Goal: Task Accomplishment & Management: Complete application form

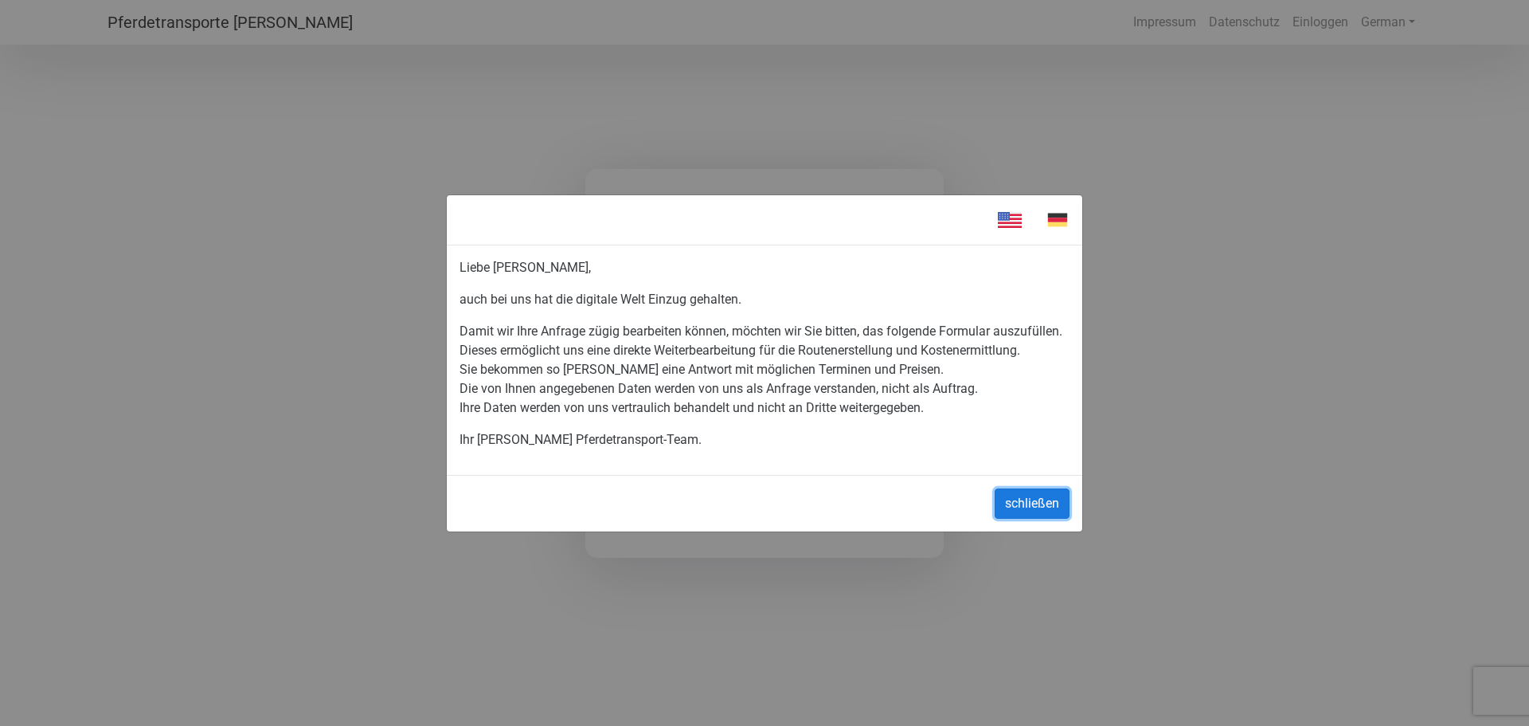
click at [1036, 499] on button "schließen" at bounding box center [1032, 503] width 75 height 30
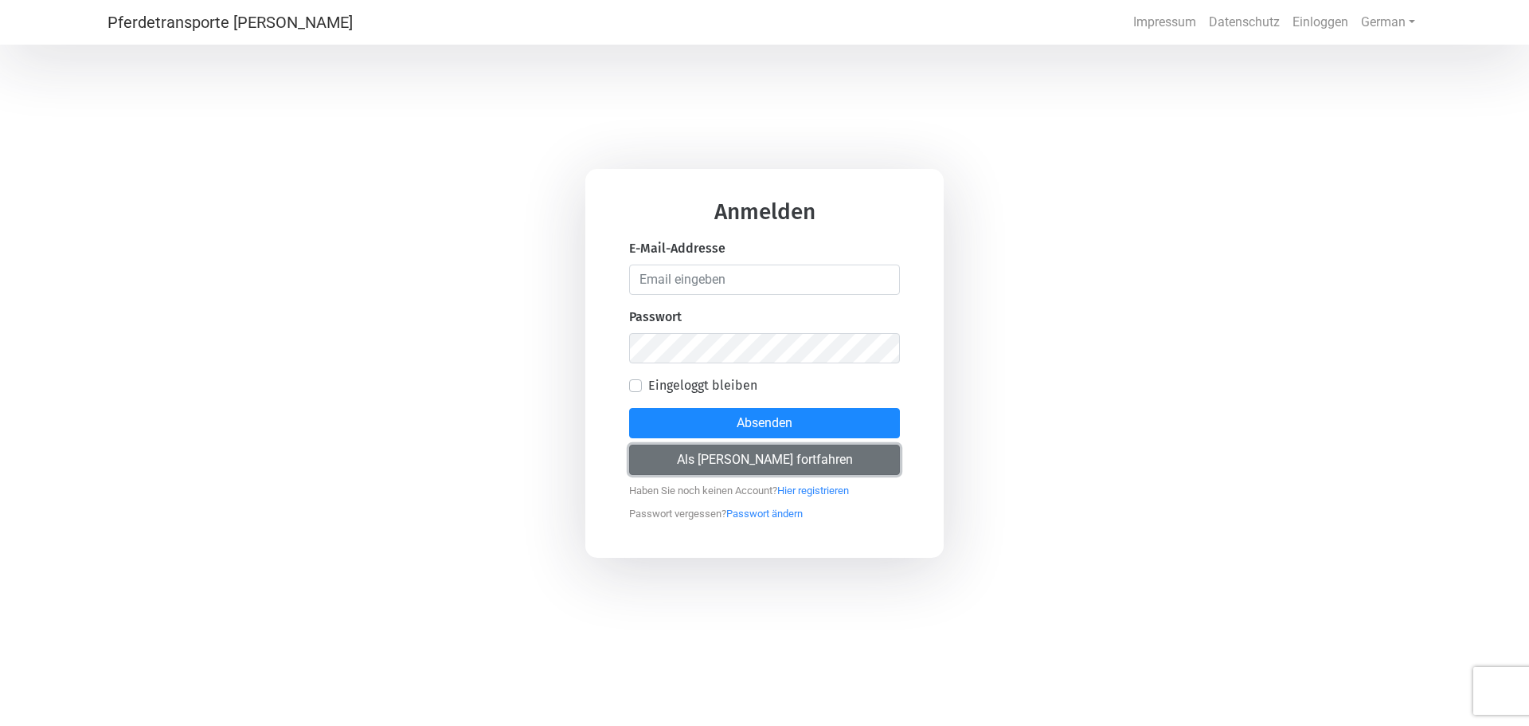
click at [735, 450] on button "Als [PERSON_NAME] fortfahren" at bounding box center [764, 459] width 271 height 30
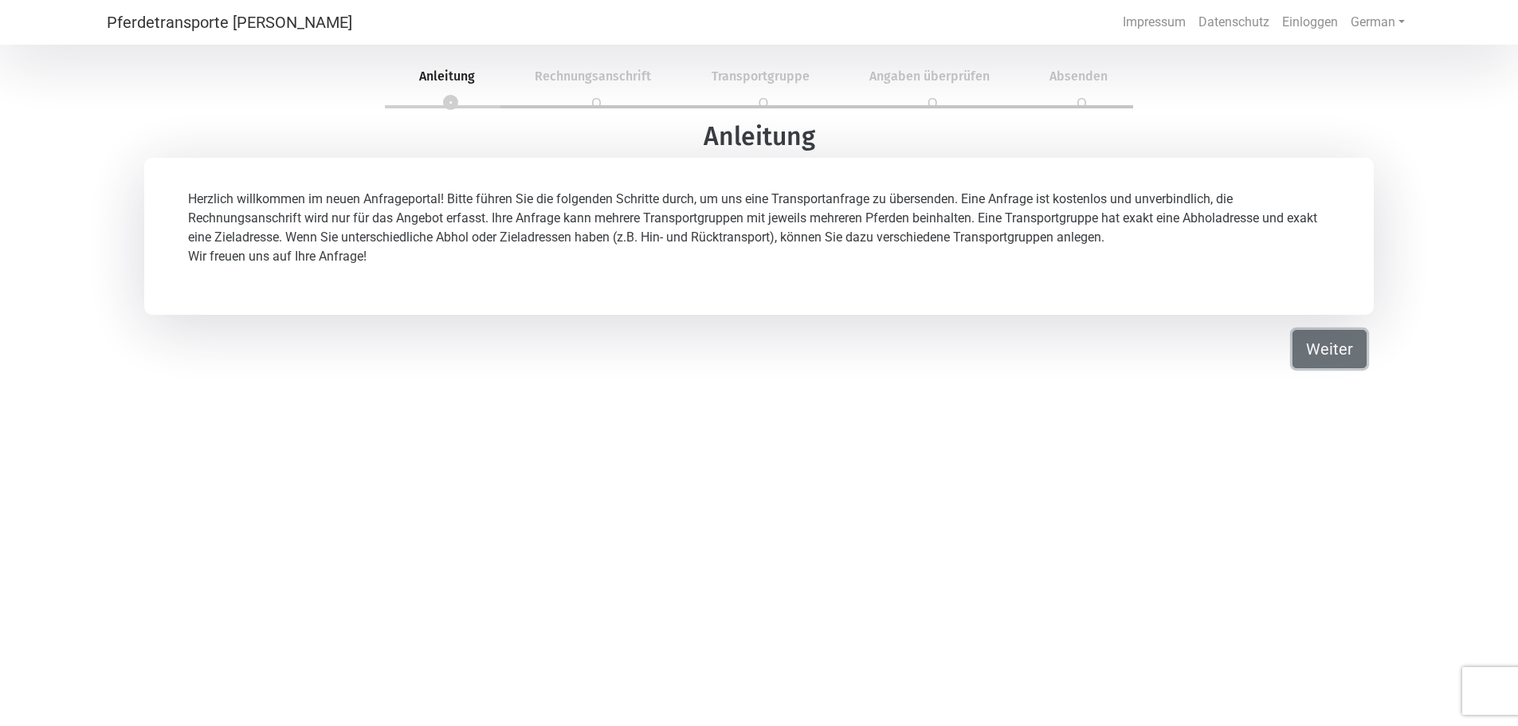
click at [1328, 343] on button "Weiter" at bounding box center [1329, 349] width 74 height 38
select select "DE"
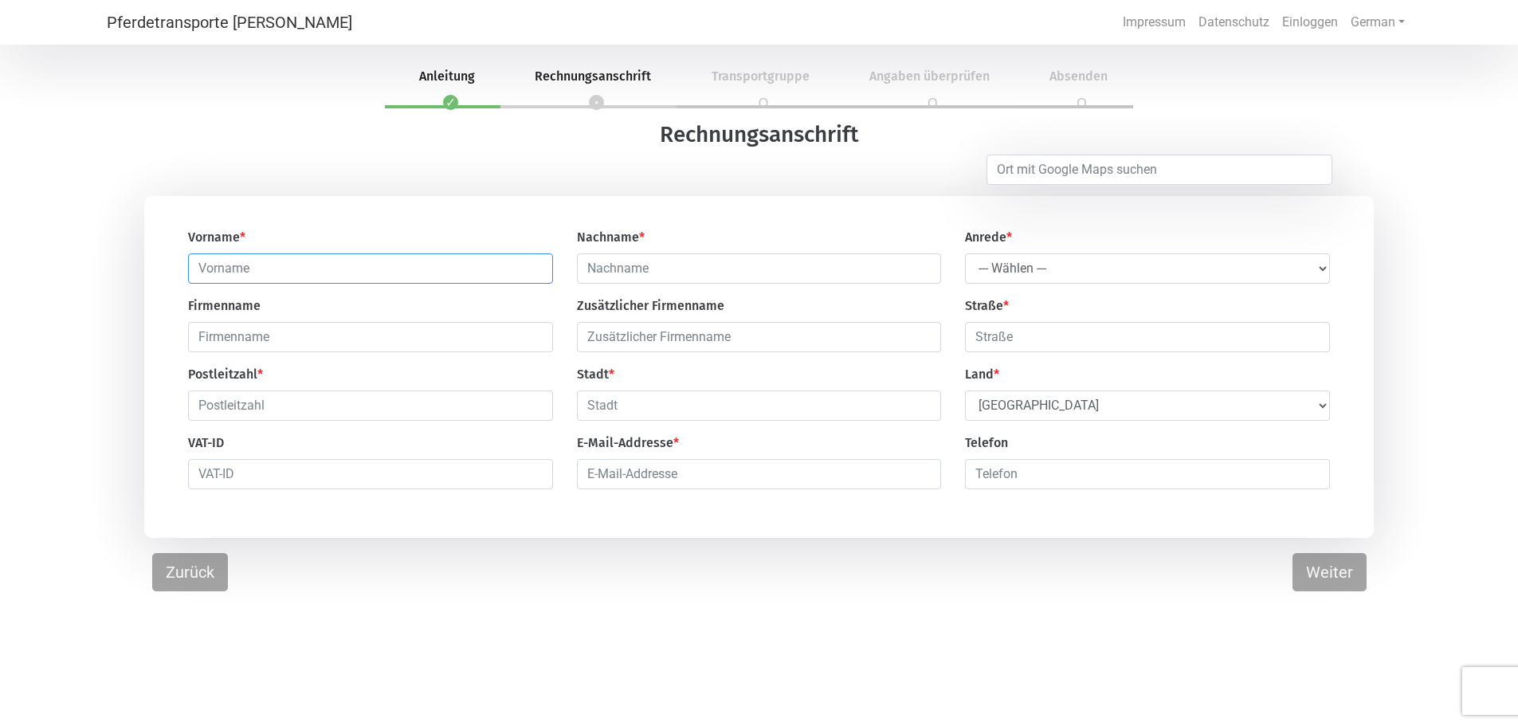
click at [206, 267] on input "text" at bounding box center [370, 268] width 365 height 30
type input "[PERSON_NAME]"
type input "Warstein"
type input "[PERSON_NAME]"
type input "Partyservice und Dienstleitungen"
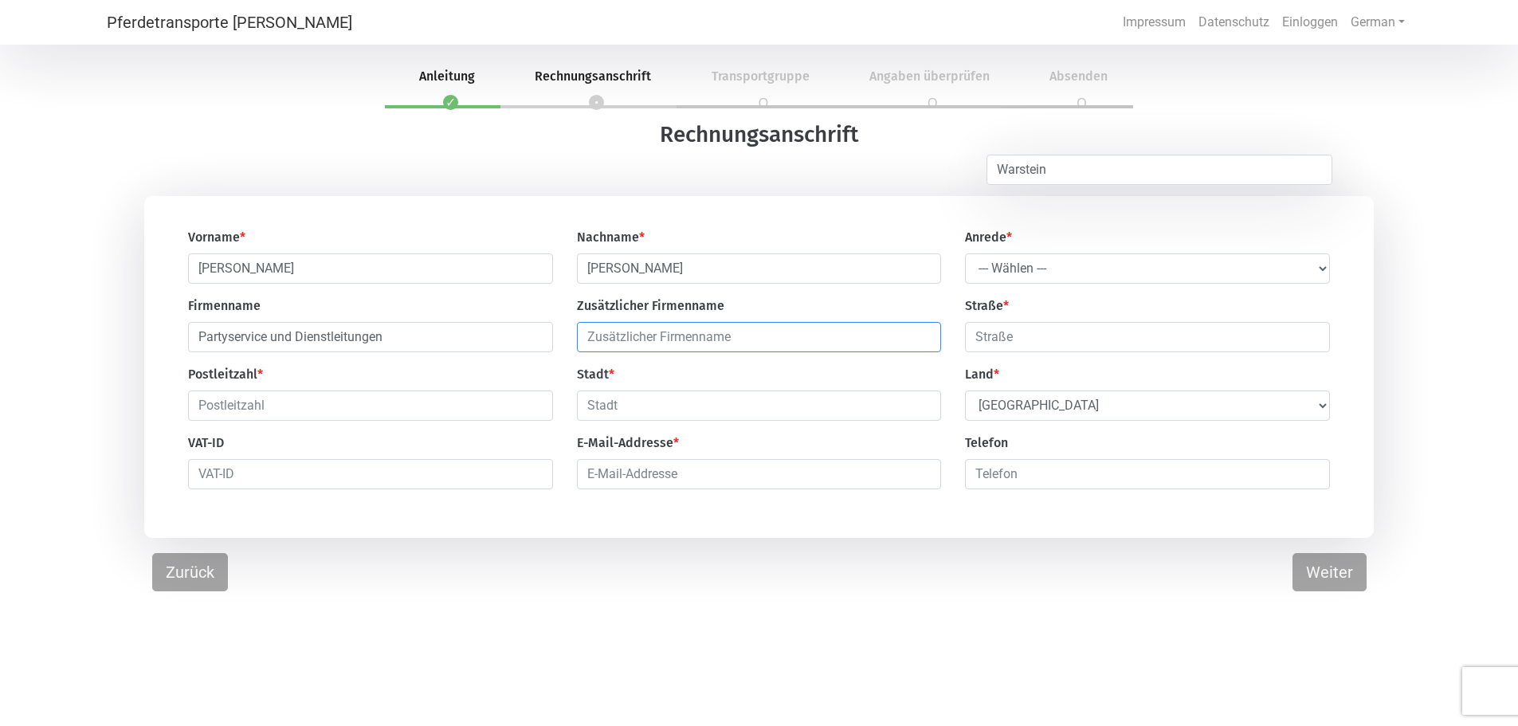
type input "Partyservice und Dienstleitungen"
type input "[STREET_ADDRESS]"
type input "59581"
type input "Warstein"
type input "[PERSON_NAME][EMAIL_ADDRESS][PERSON_NAME][PERSON_NAME][DOMAIN_NAME]"
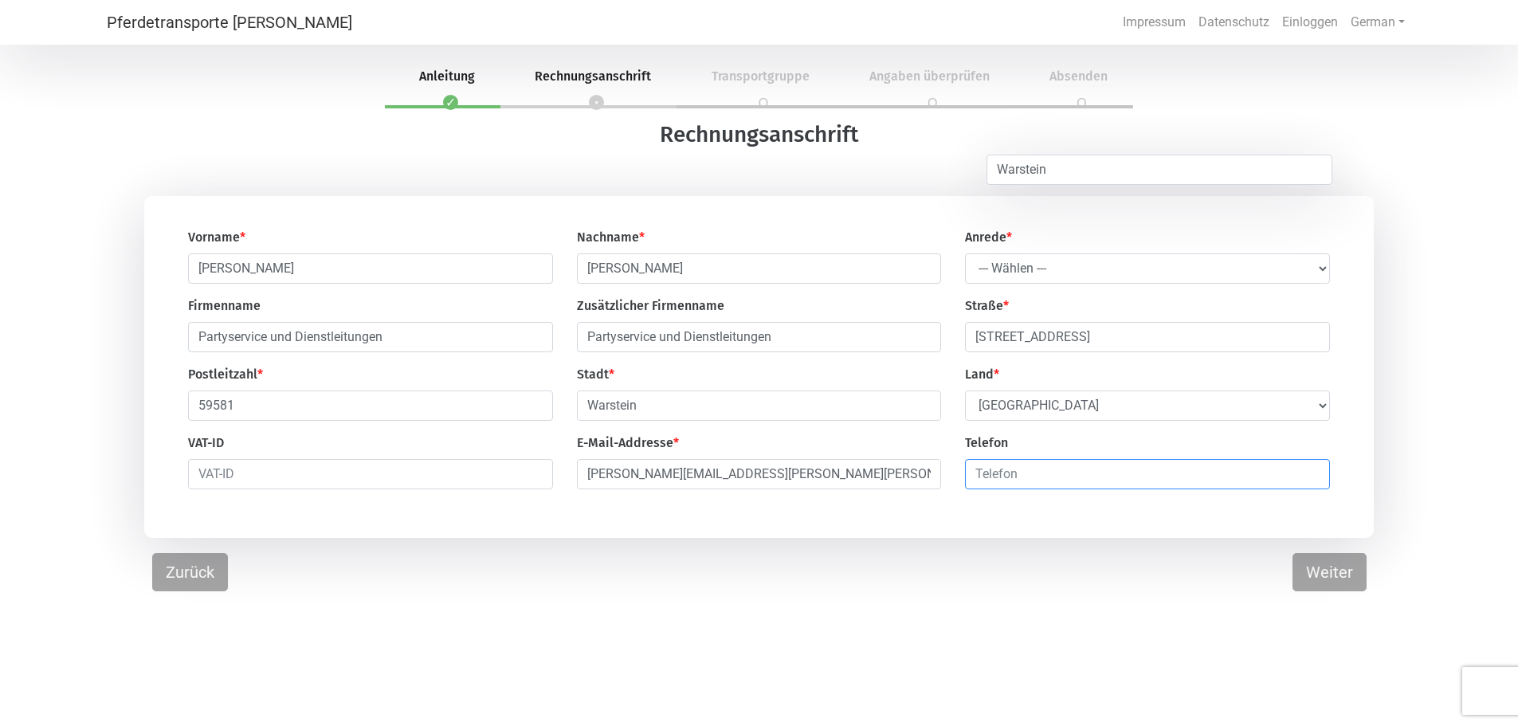
type input "015777861051"
click at [385, 343] on input "Partyservice und Dienstleitungen" at bounding box center [370, 337] width 365 height 30
type input "P"
click at [784, 341] on input "Partyservice und Dienstleitungen" at bounding box center [759, 337] width 365 height 30
type input "P"
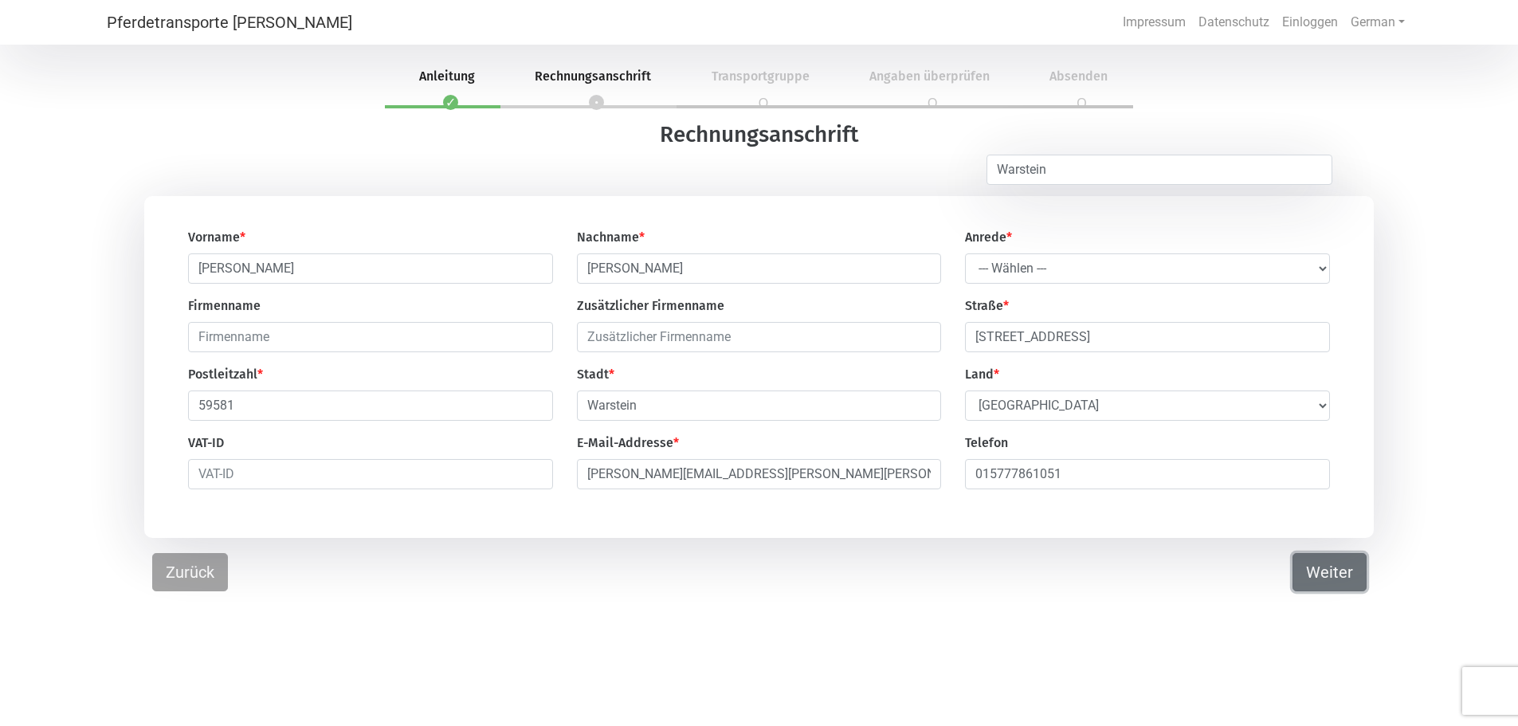
click at [1326, 569] on button "Weiter" at bounding box center [1329, 572] width 74 height 38
click at [1319, 570] on button "Weiter" at bounding box center [1329, 572] width 74 height 38
click at [986, 260] on select "--- Wählen --- [PERSON_NAME] Frau" at bounding box center [1147, 268] width 365 height 30
select select "Mr."
click at [965, 254] on select "--- Wählen --- [PERSON_NAME] Frau" at bounding box center [1147, 268] width 365 height 30
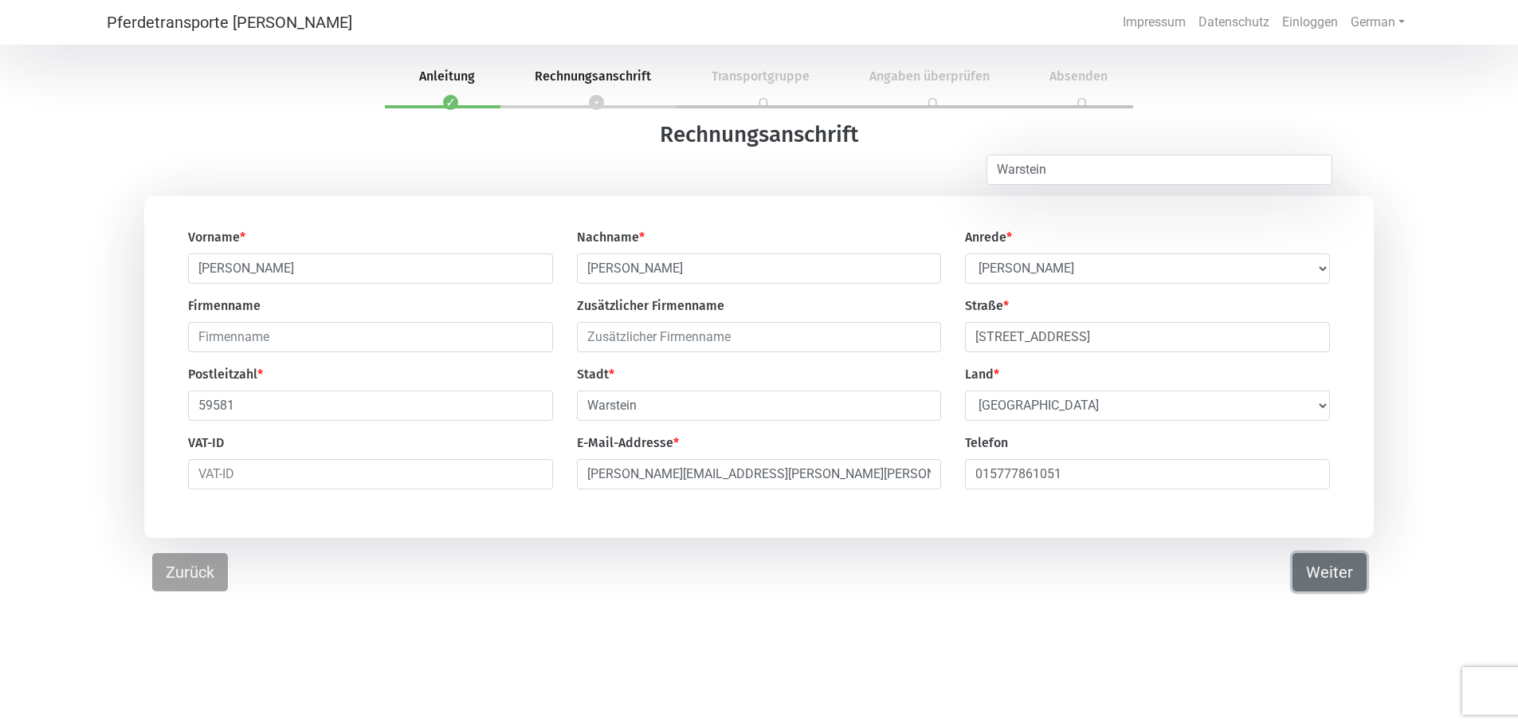
click at [1321, 574] on button "Weiter" at bounding box center [1329, 572] width 74 height 38
select select "DE"
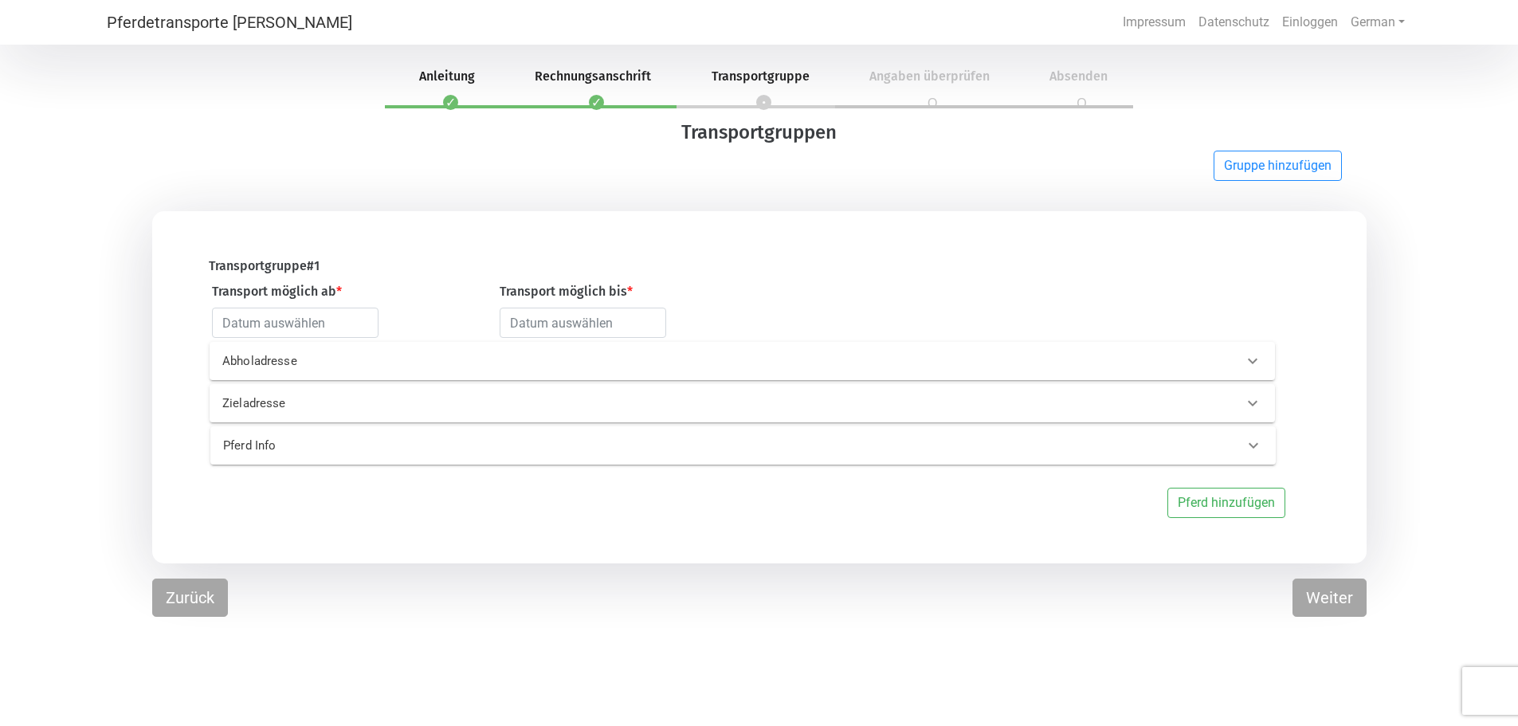
click at [297, 401] on p "Zieladresse" at bounding box center [462, 403] width 481 height 18
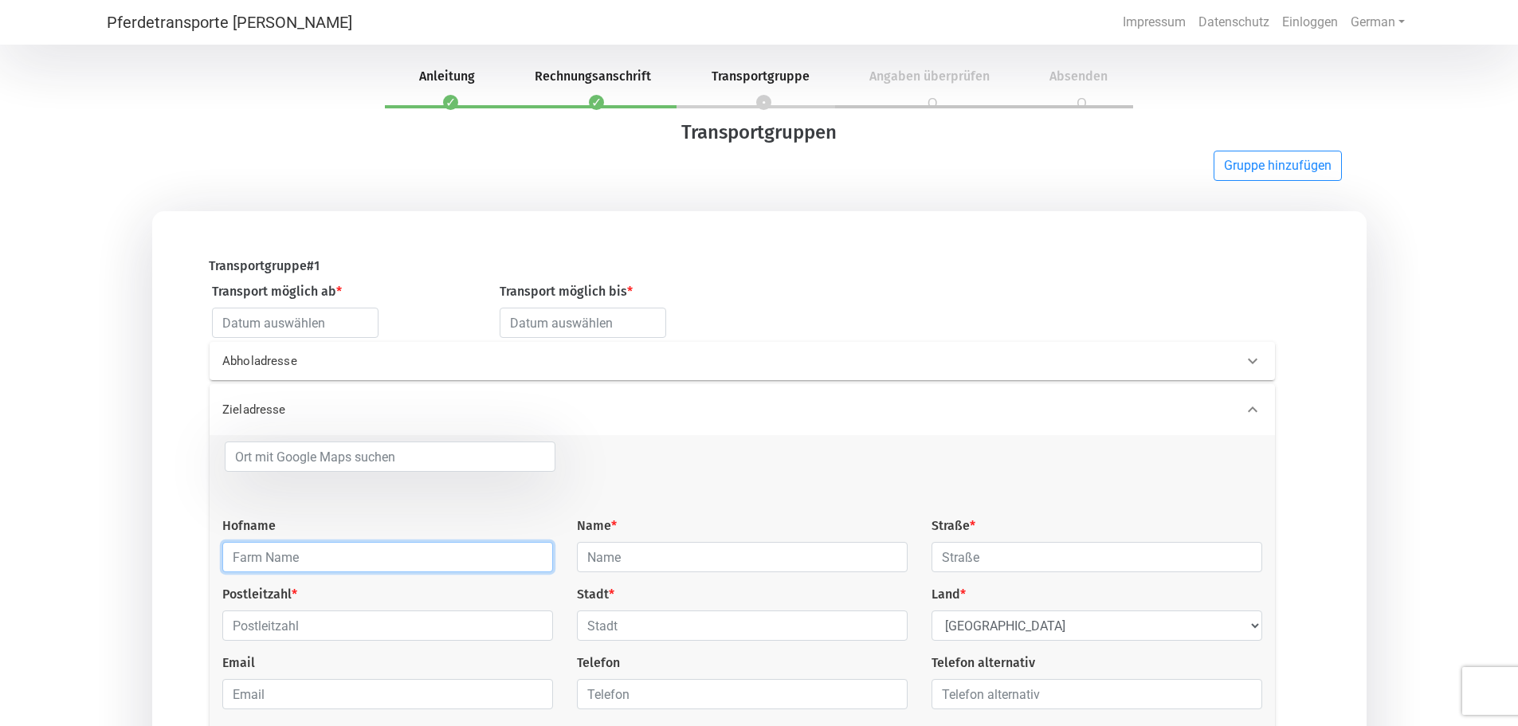
click at [308, 563] on input "text" at bounding box center [387, 557] width 331 height 30
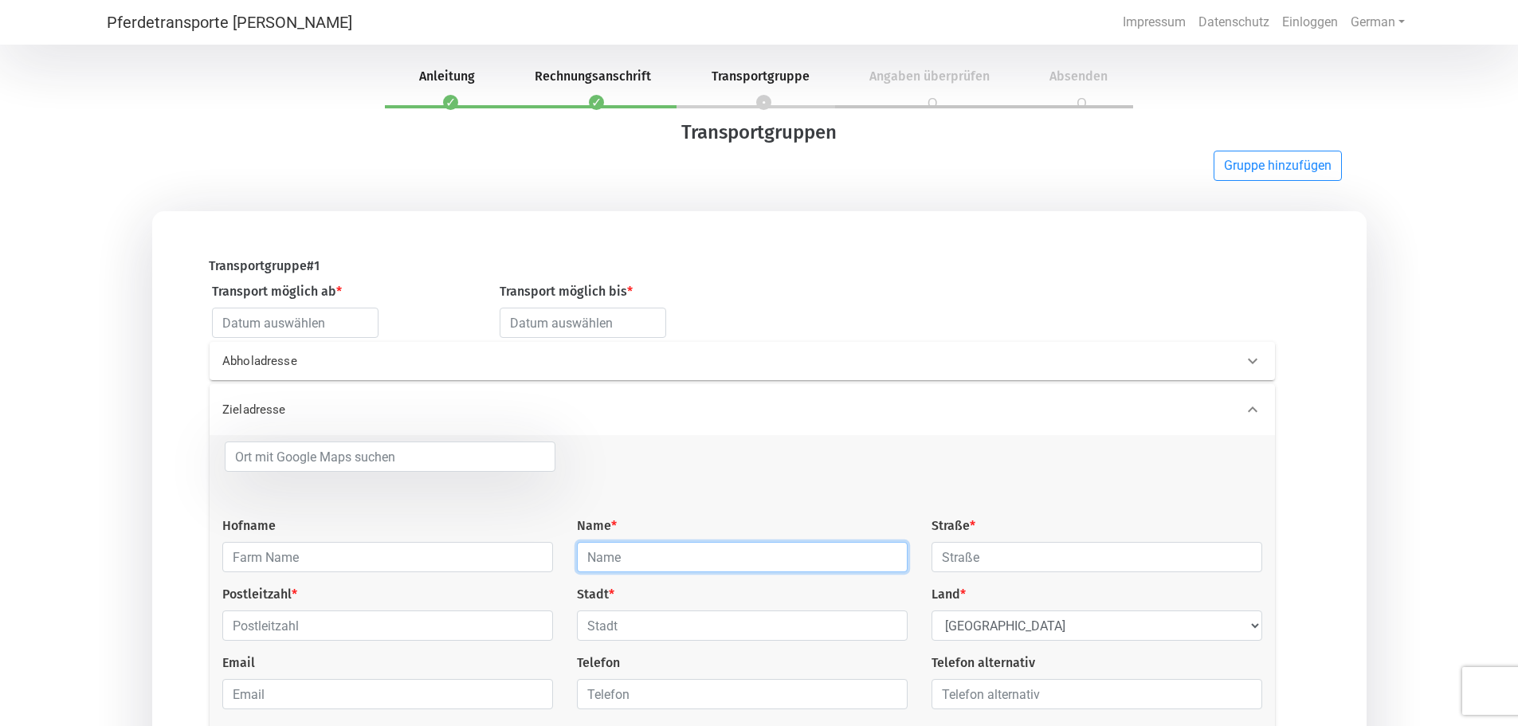
click at [626, 555] on input "text" at bounding box center [742, 557] width 331 height 30
type input "[PERSON_NAME]"
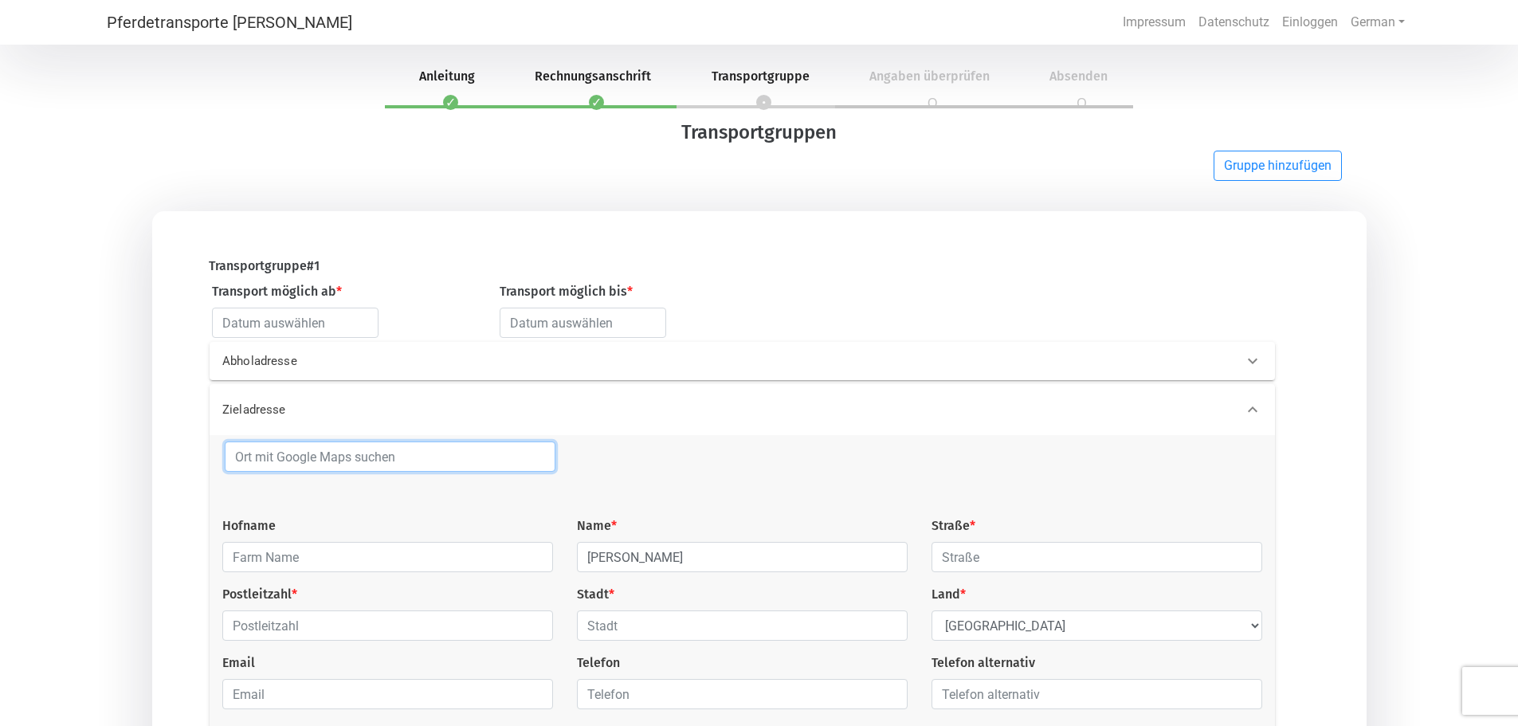
type input "Warstein"
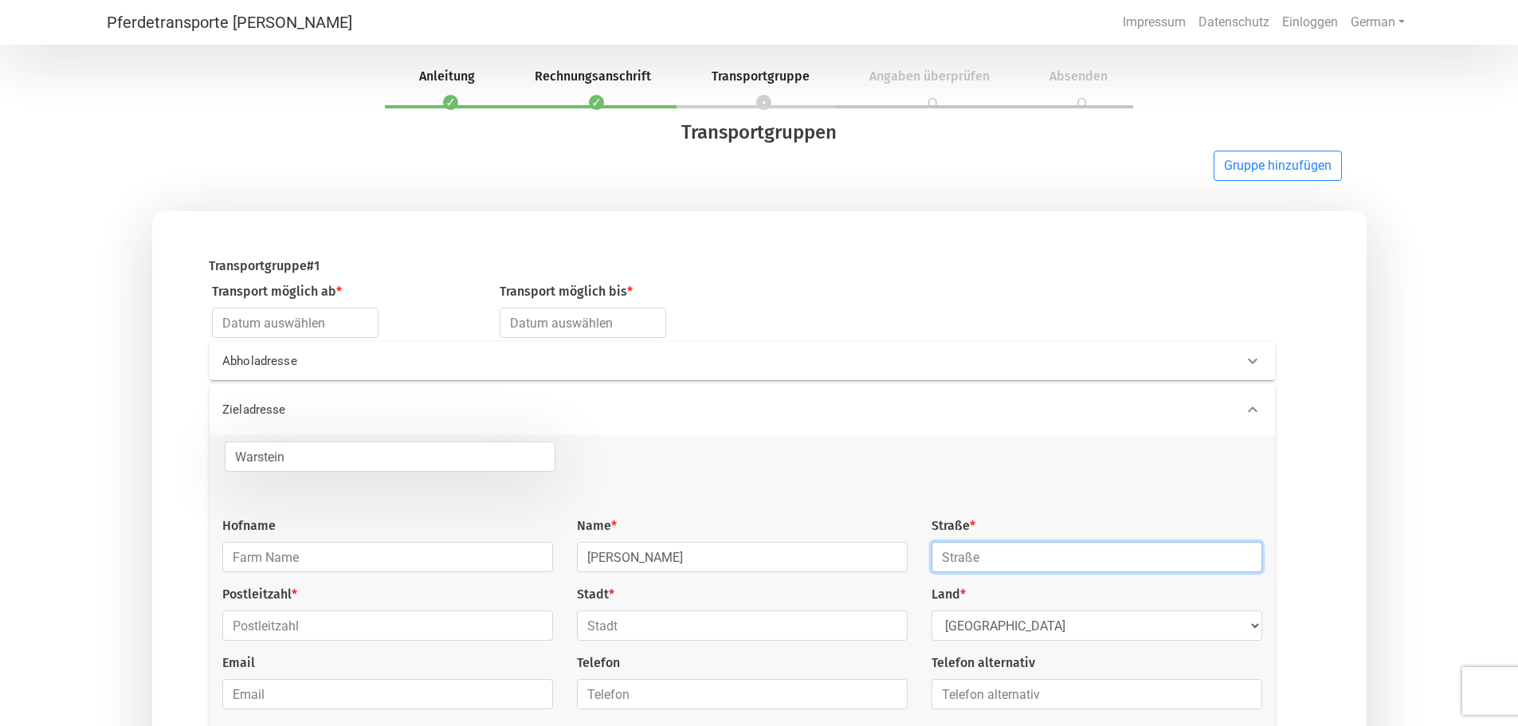
type input "[STREET_ADDRESS]"
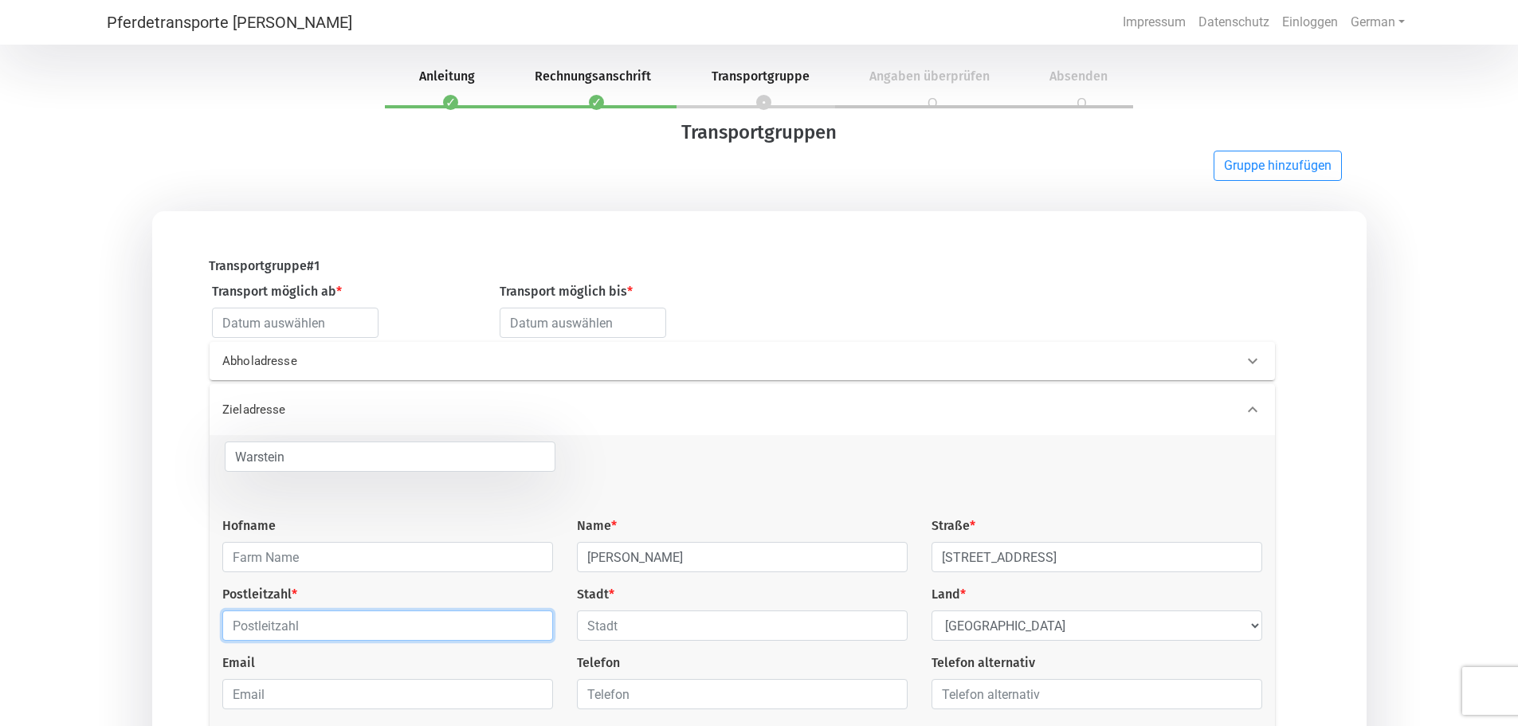
type input "59581"
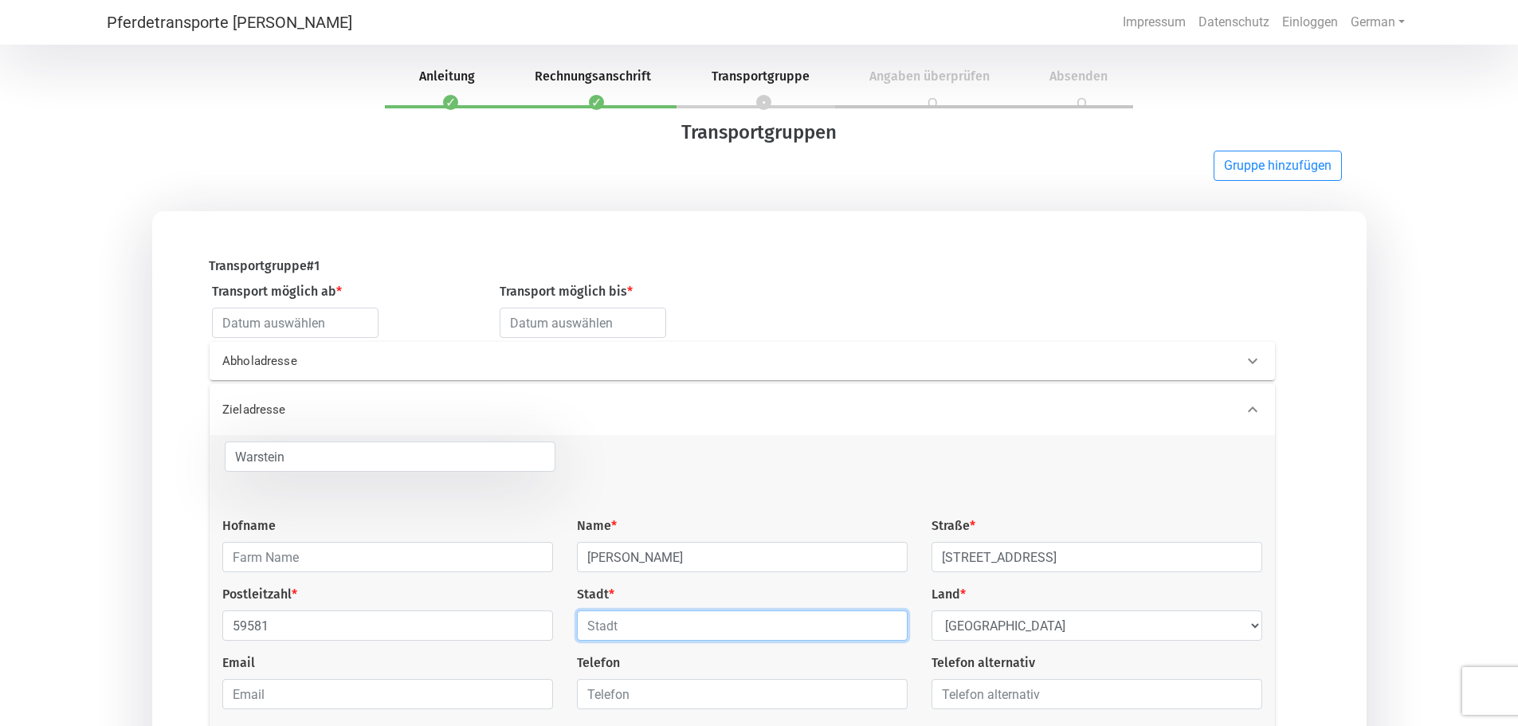
type input "Warstein"
type input "[PERSON_NAME][EMAIL_ADDRESS][PERSON_NAME][PERSON_NAME][DOMAIN_NAME]"
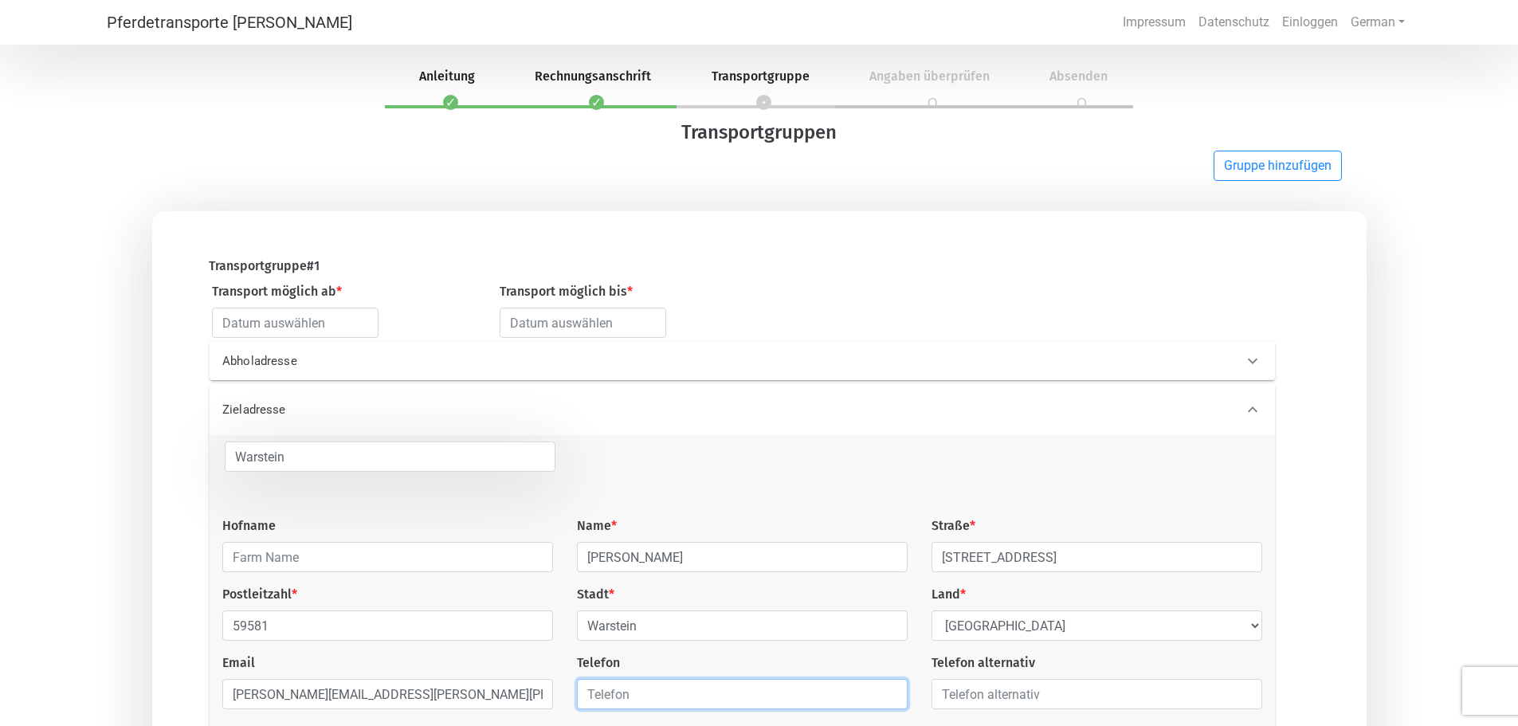
type input "015777861051"
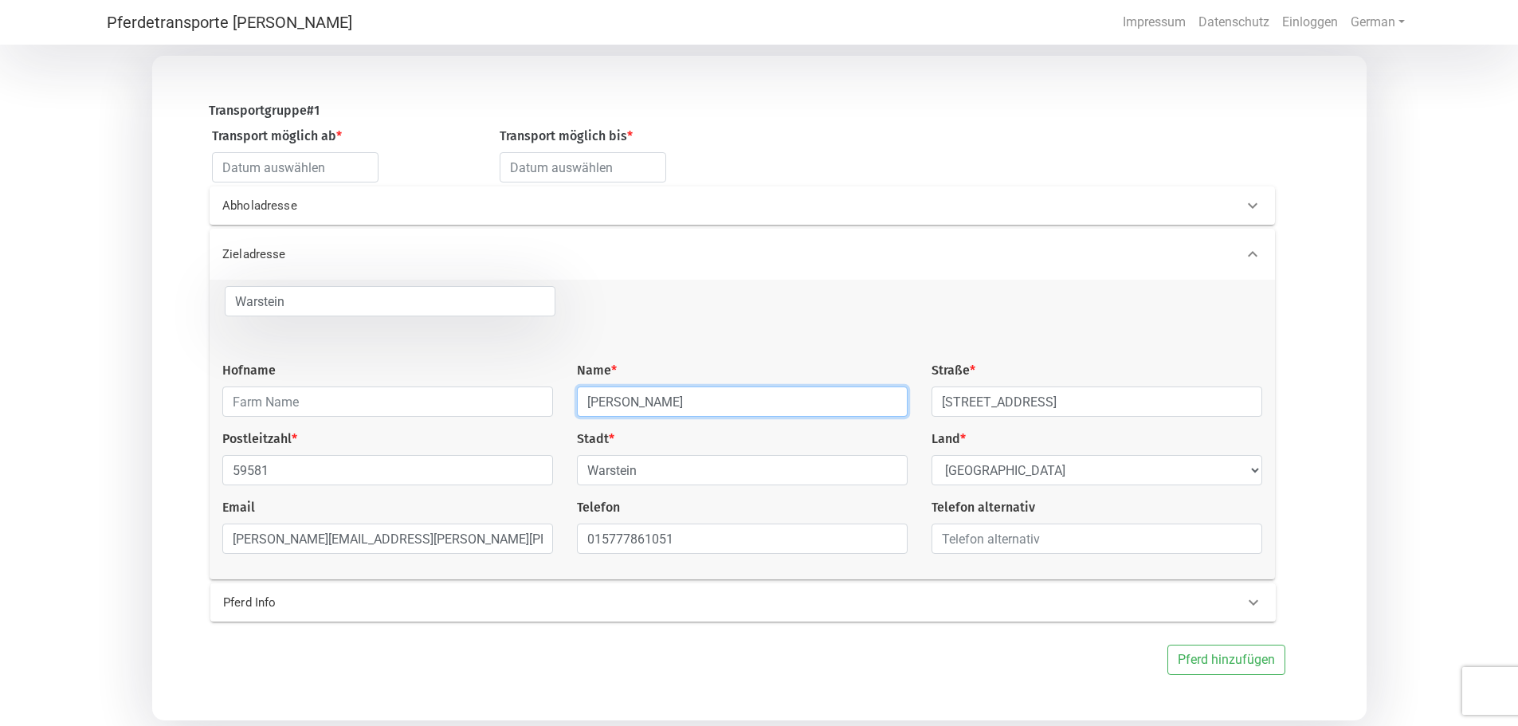
scroll to position [208, 0]
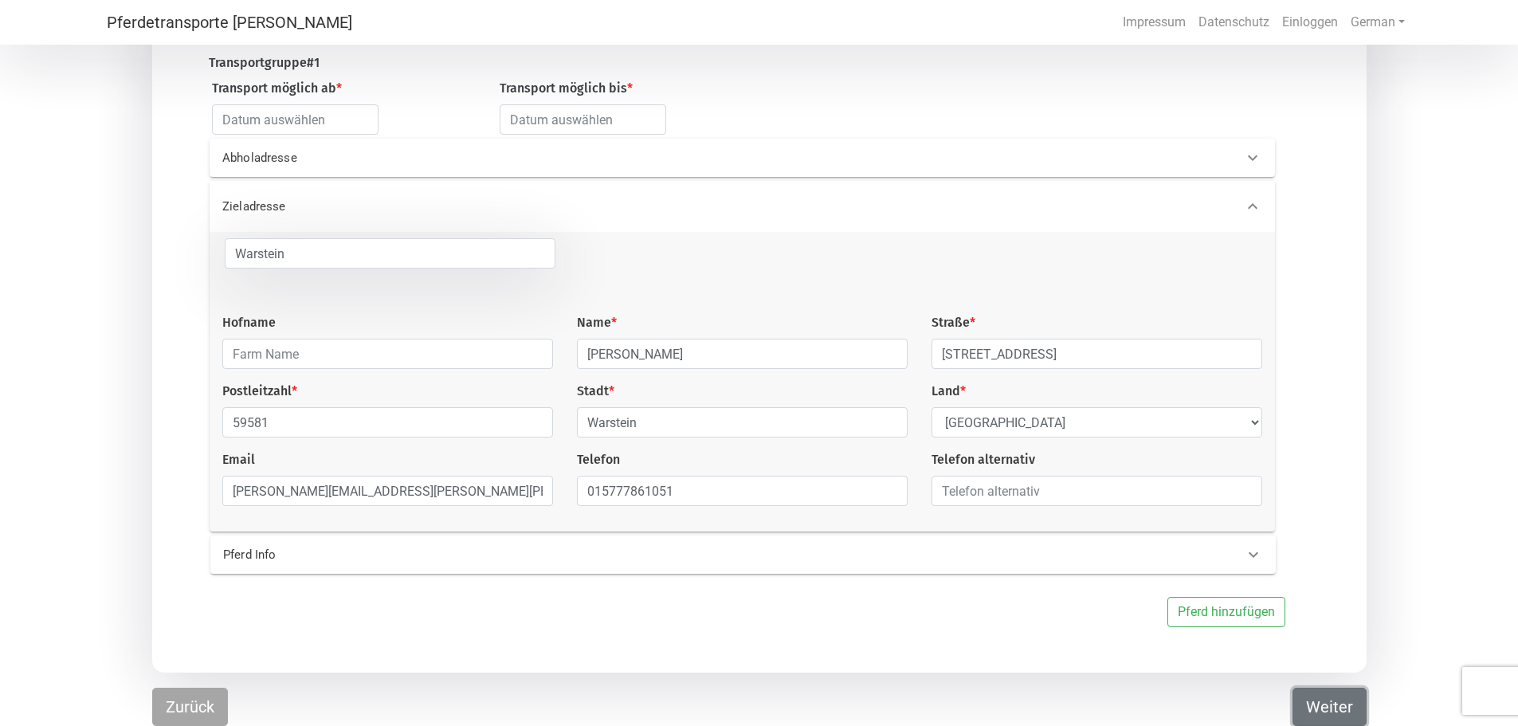
click at [1319, 702] on button "Weiter" at bounding box center [1329, 706] width 74 height 38
click at [213, 110] on input "text" at bounding box center [295, 119] width 166 height 30
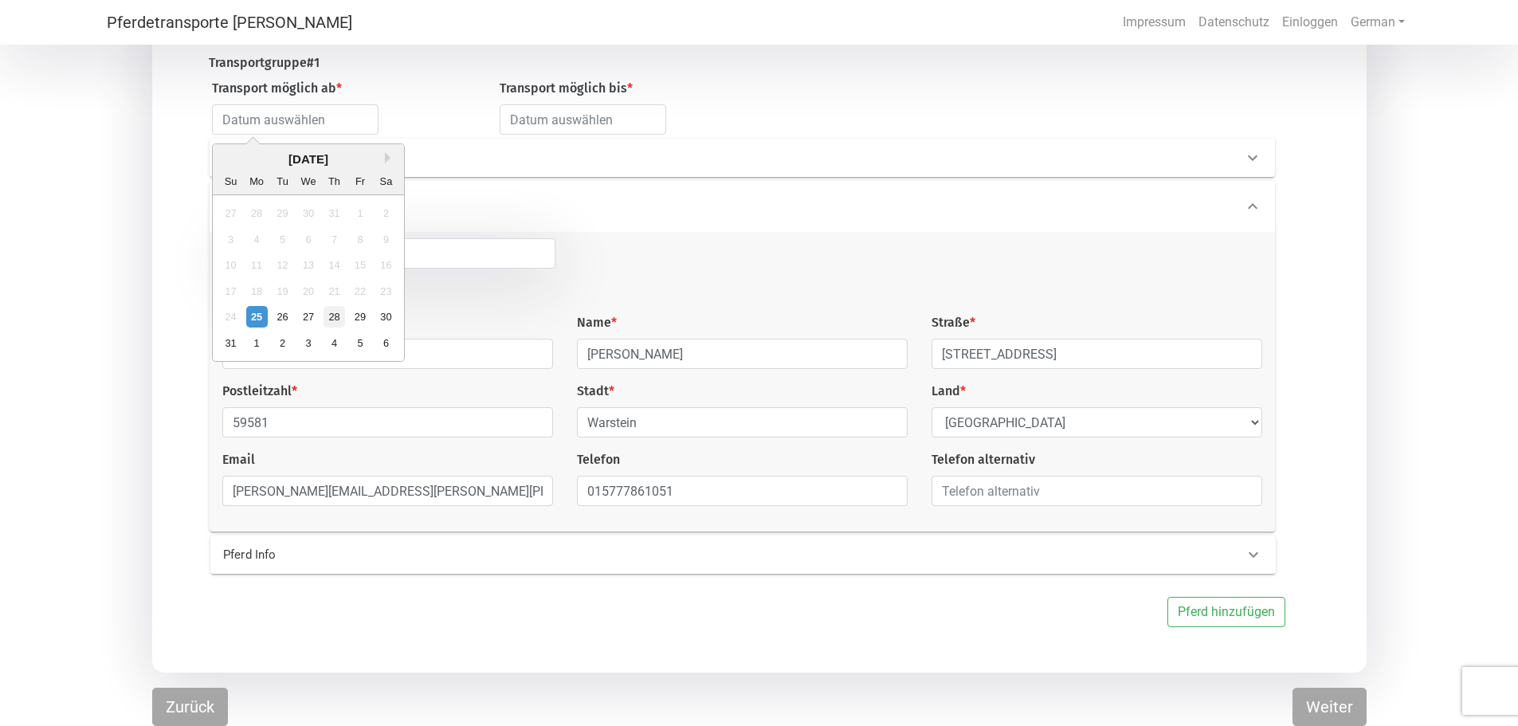
click at [332, 309] on div "28" at bounding box center [334, 317] width 22 height 22
type input "[DATE]"
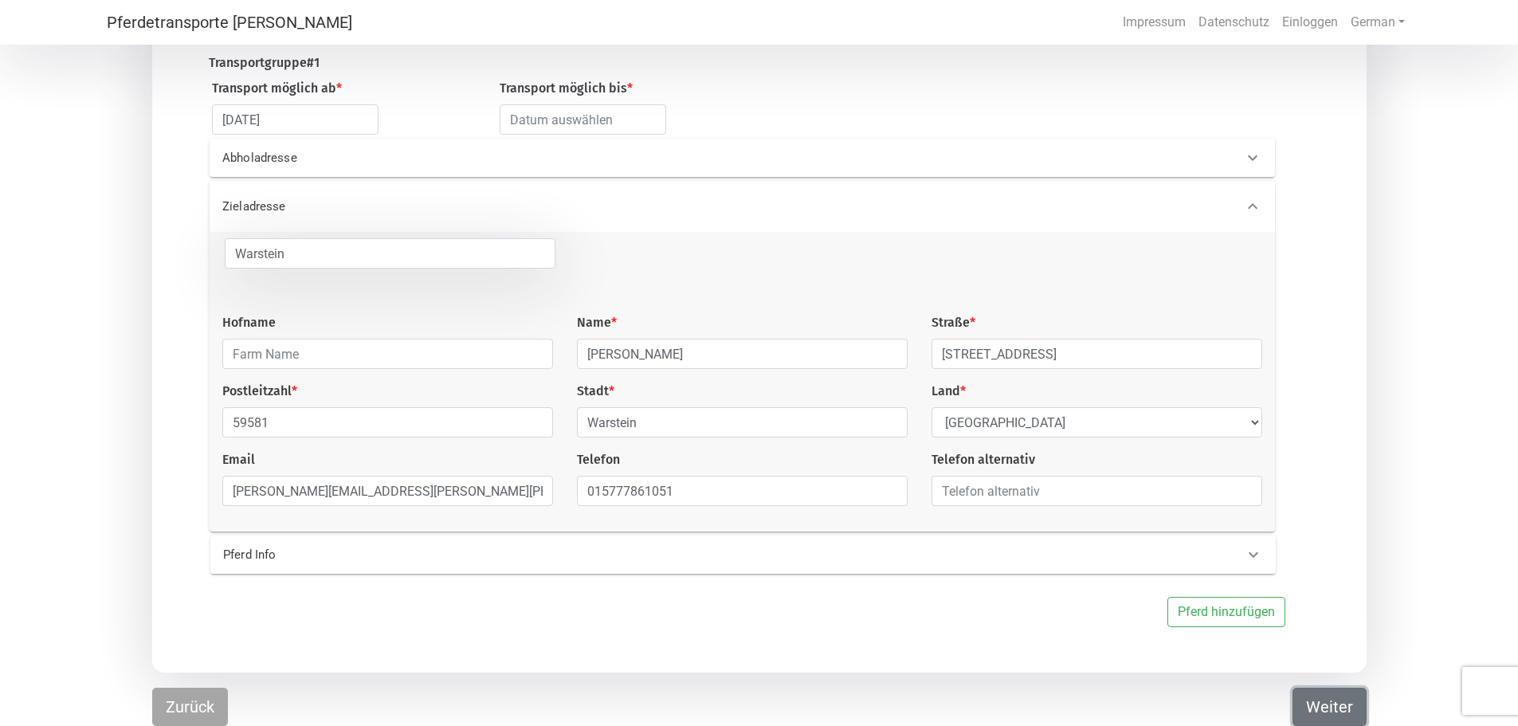
click at [1317, 697] on button "Weiter" at bounding box center [1329, 706] width 74 height 38
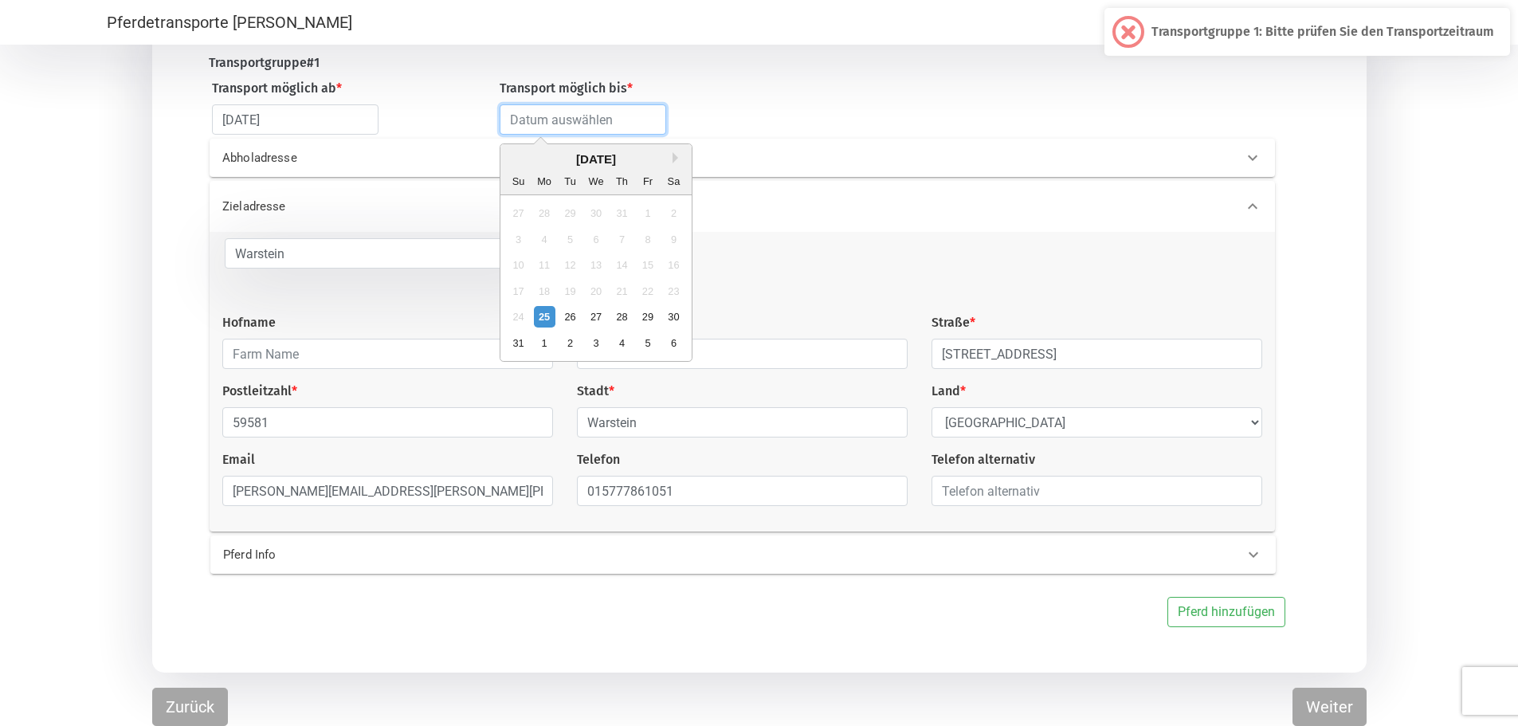
click at [510, 116] on input "text" at bounding box center [582, 119] width 166 height 30
click at [644, 315] on div "29" at bounding box center [647, 317] width 22 height 22
type input "[DATE]"
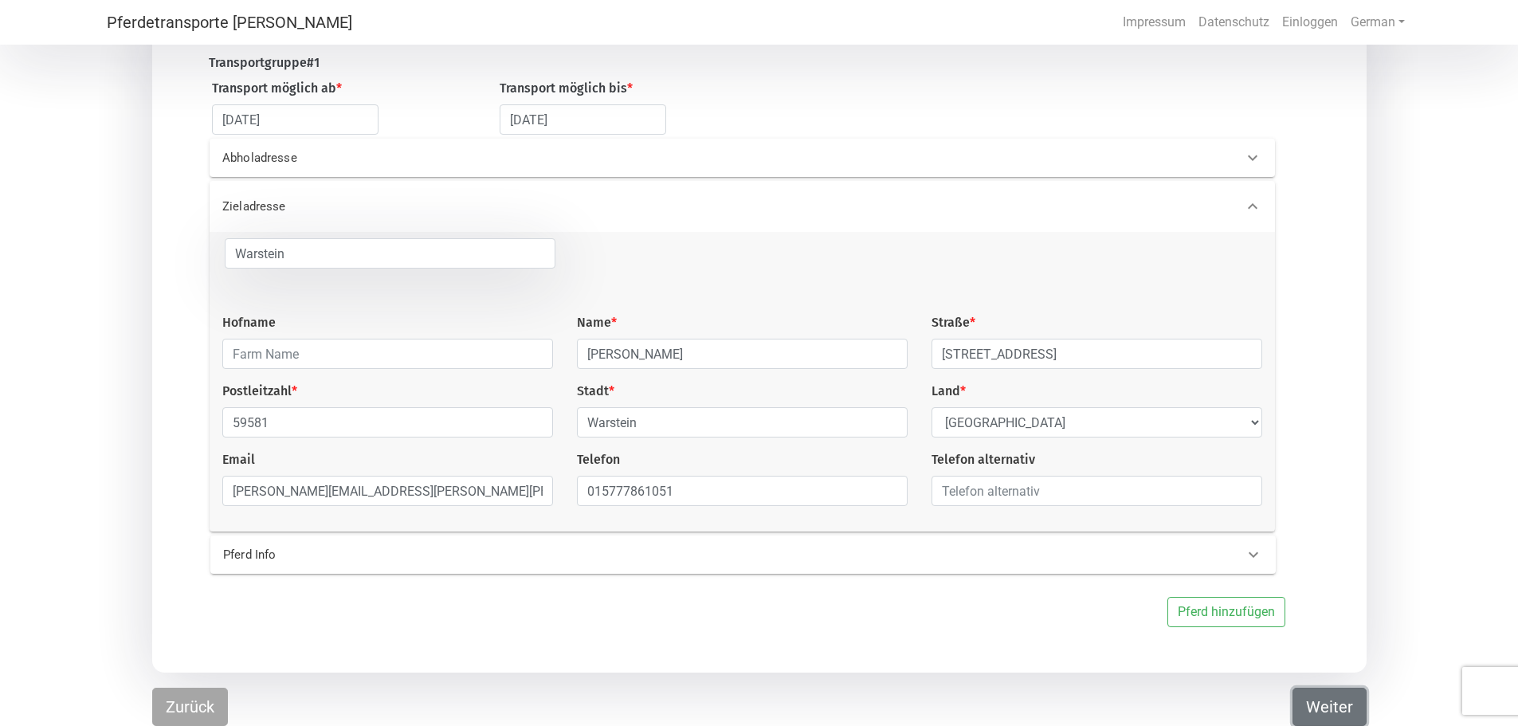
click at [1326, 699] on button "Weiter" at bounding box center [1329, 706] width 74 height 38
click at [181, 698] on button "Zurück" at bounding box center [190, 706] width 76 height 38
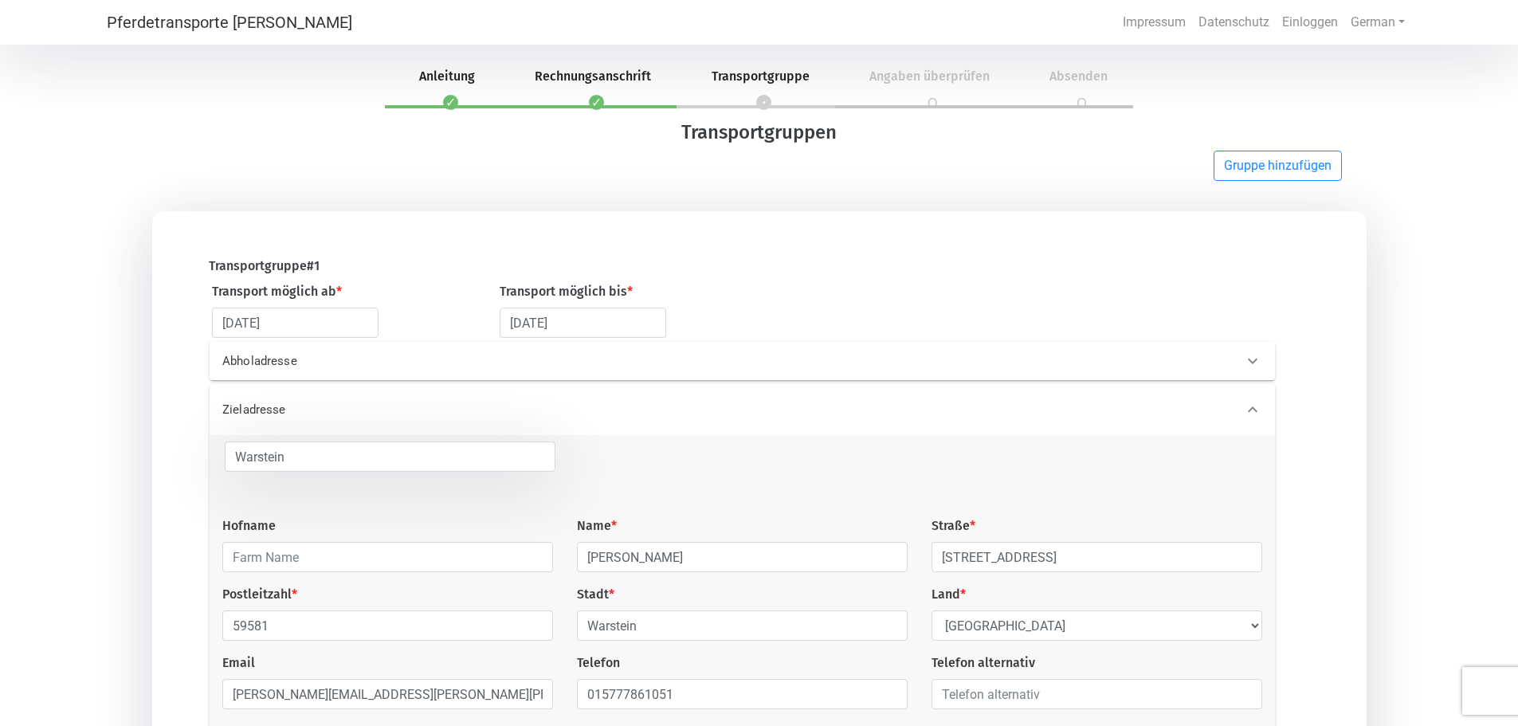
select select "Mr."
select select "DE"
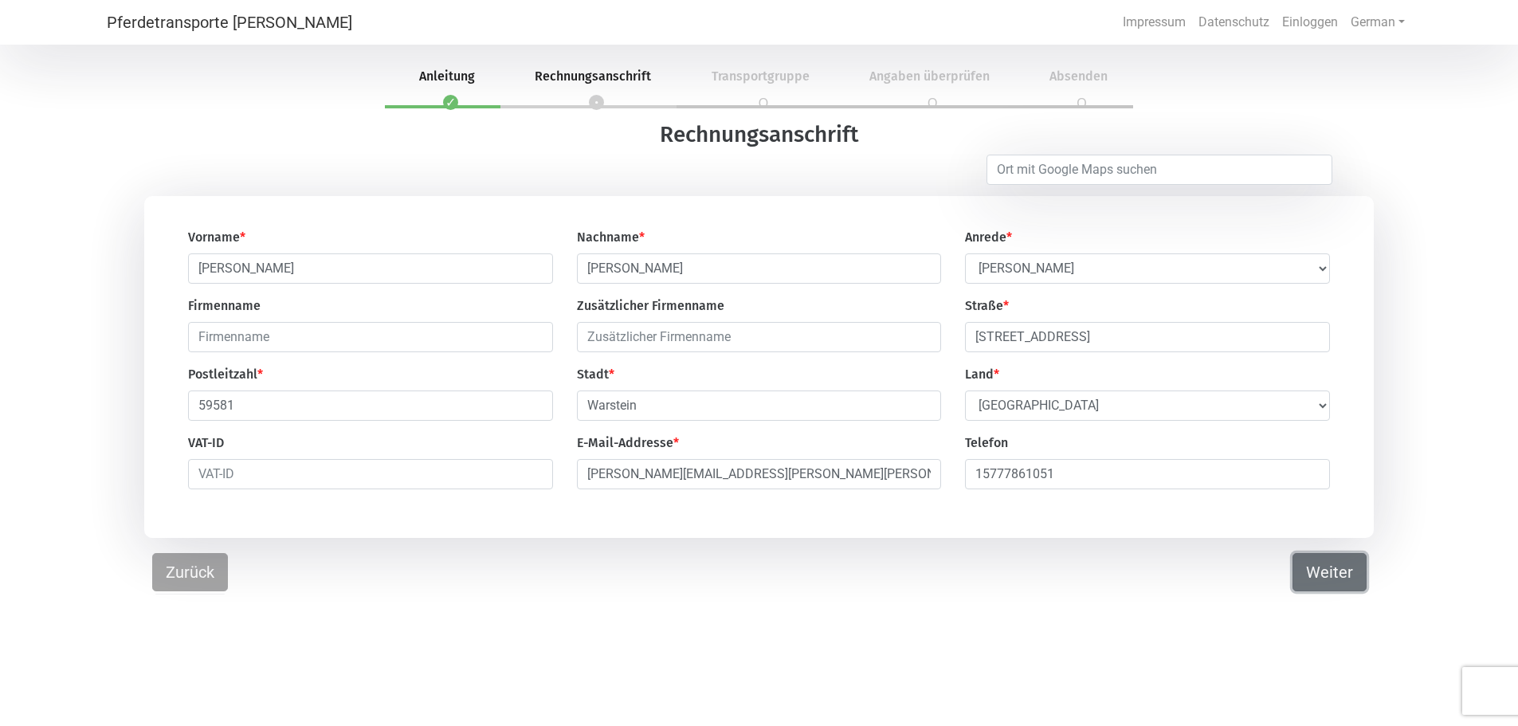
click at [1336, 575] on button "Weiter" at bounding box center [1329, 572] width 74 height 38
select select "DE"
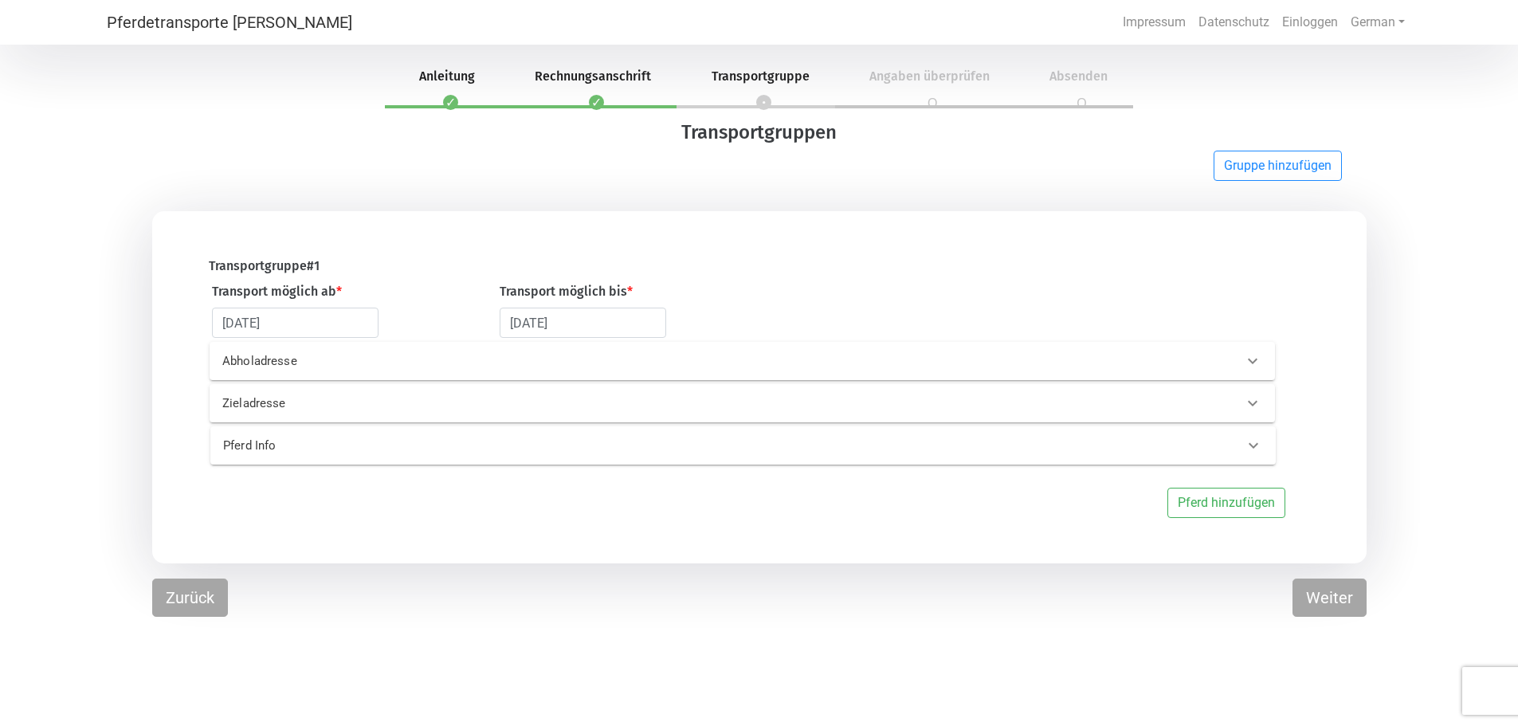
click at [269, 356] on p "Abholadresse" at bounding box center [462, 361] width 481 height 18
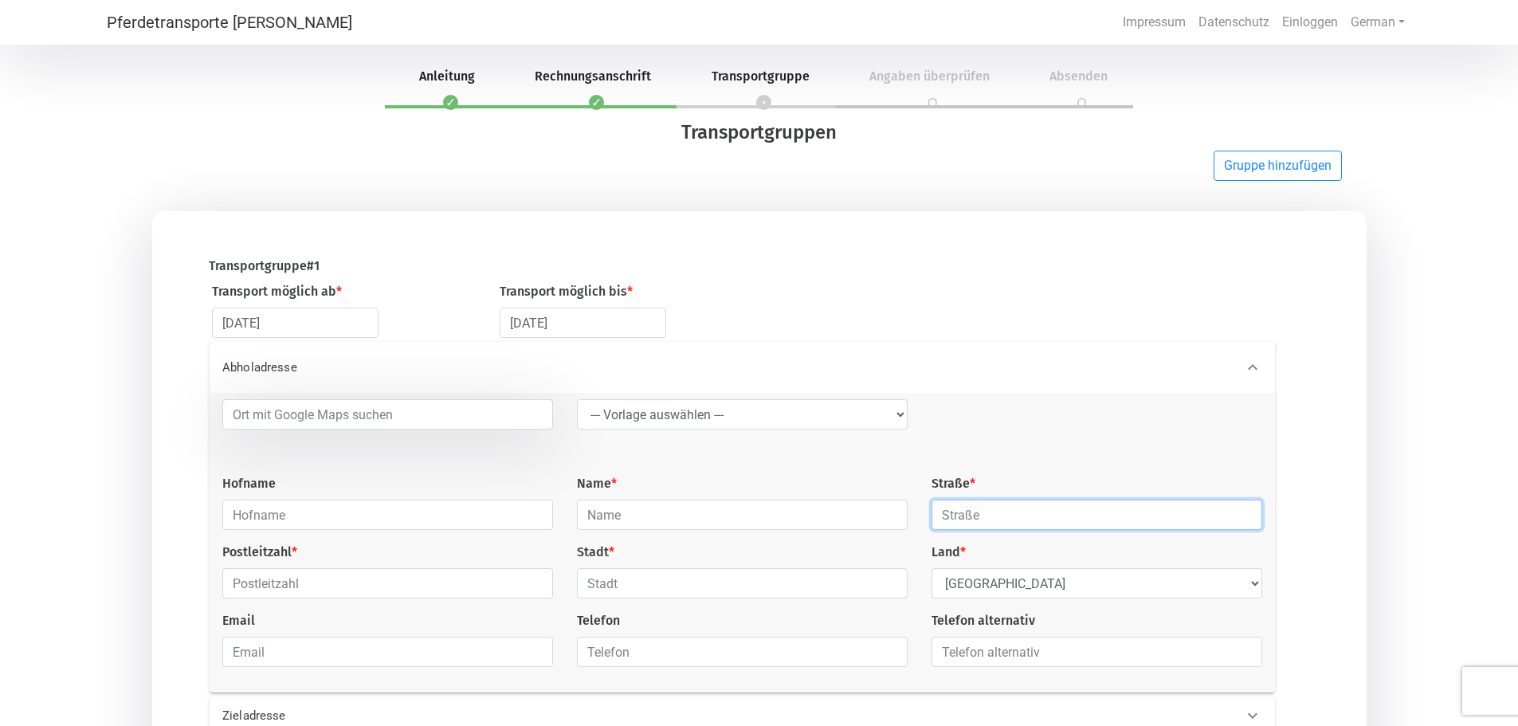
click at [946, 510] on input "text" at bounding box center [1096, 514] width 331 height 30
type input "Unterfeuchtenbach 5"
click at [1251, 583] on select "Select Country [GEOGRAPHIC_DATA] [GEOGRAPHIC_DATA] [GEOGRAPHIC_DATA] [GEOGRAPHI…" at bounding box center [1096, 583] width 331 height 30
select select "AT"
click at [931, 572] on select "Select Country [GEOGRAPHIC_DATA] [GEOGRAPHIC_DATA] [GEOGRAPHIC_DATA] [GEOGRAPHI…" at bounding box center [1096, 583] width 331 height 30
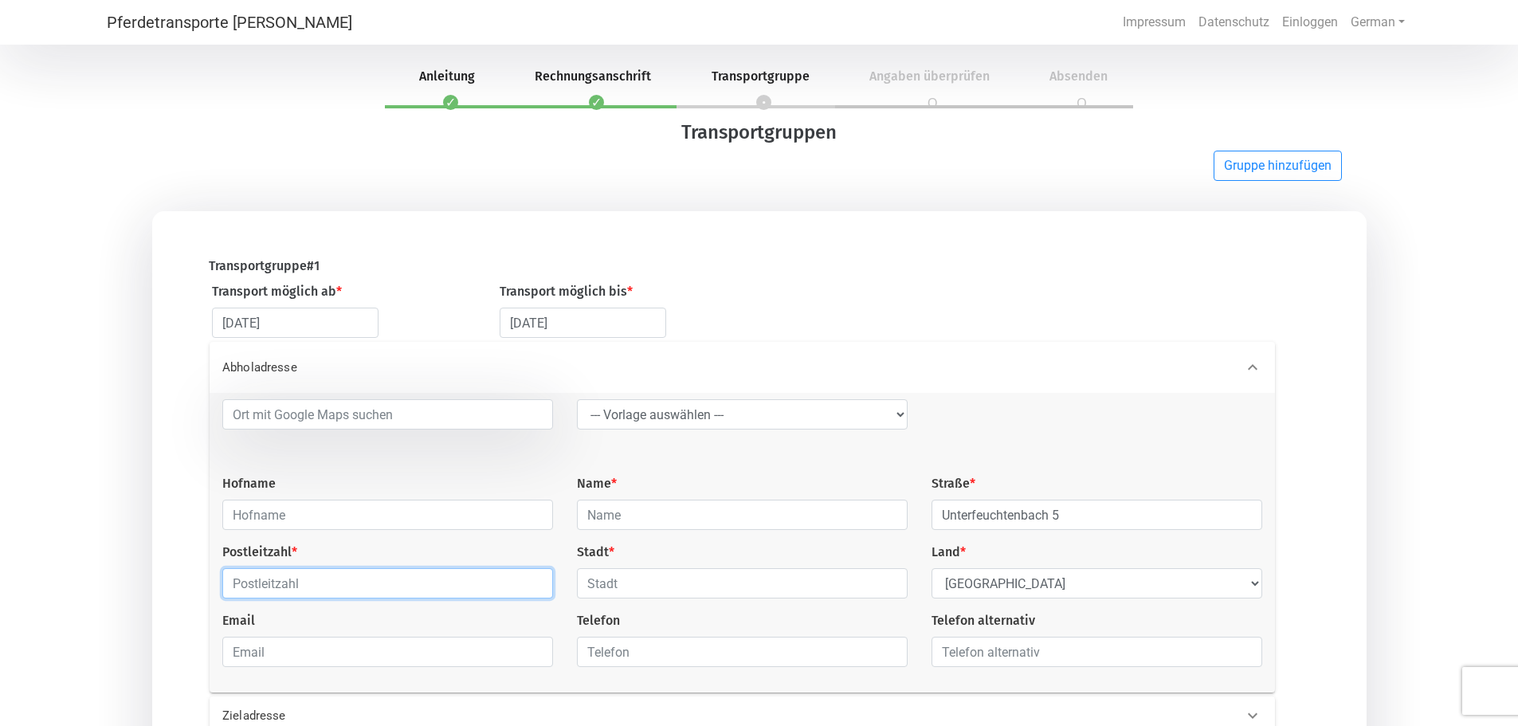
click at [278, 584] on input "text" at bounding box center [387, 583] width 331 height 30
type input "4121"
click at [604, 587] on input "text" at bounding box center [742, 583] width 331 height 30
type input "[GEOGRAPHIC_DATA]"
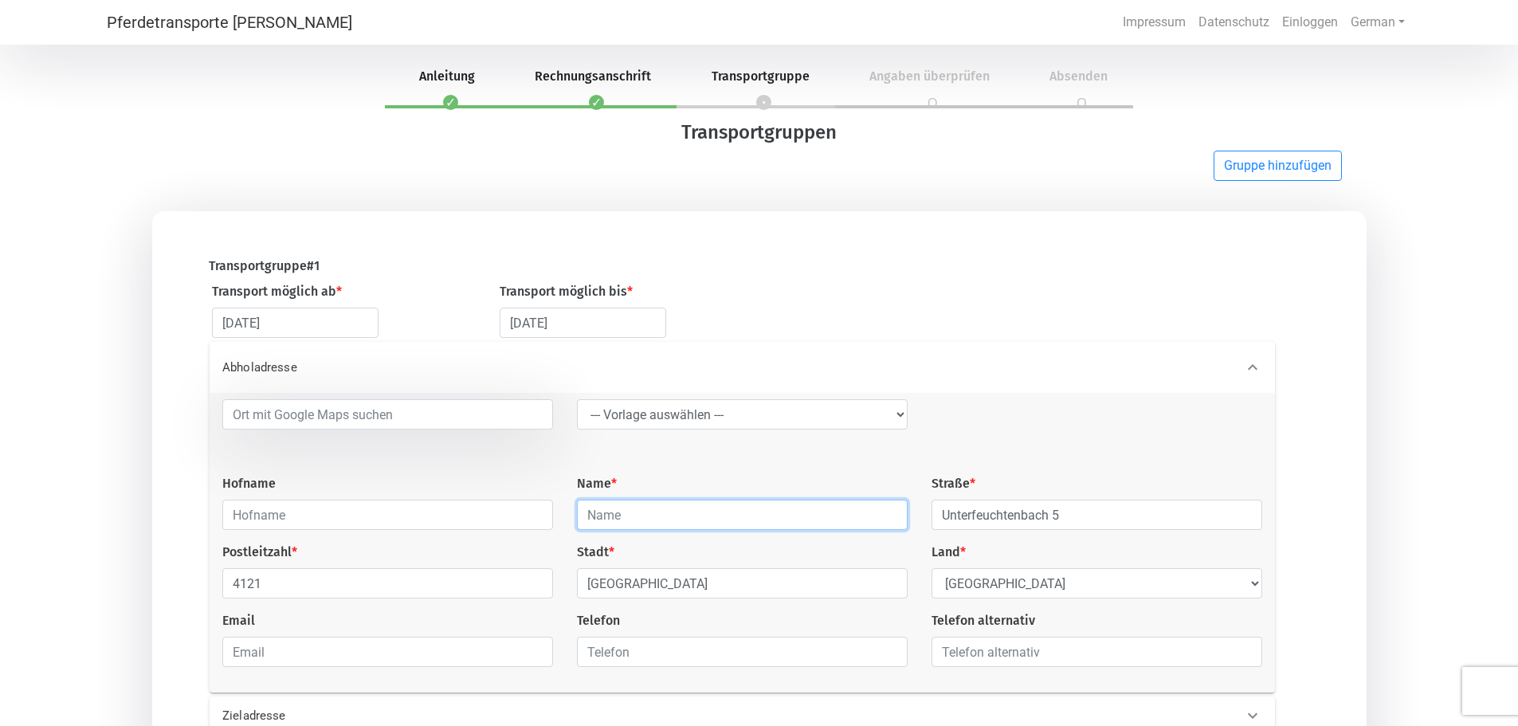
click at [608, 515] on input "text" at bounding box center [742, 514] width 331 height 30
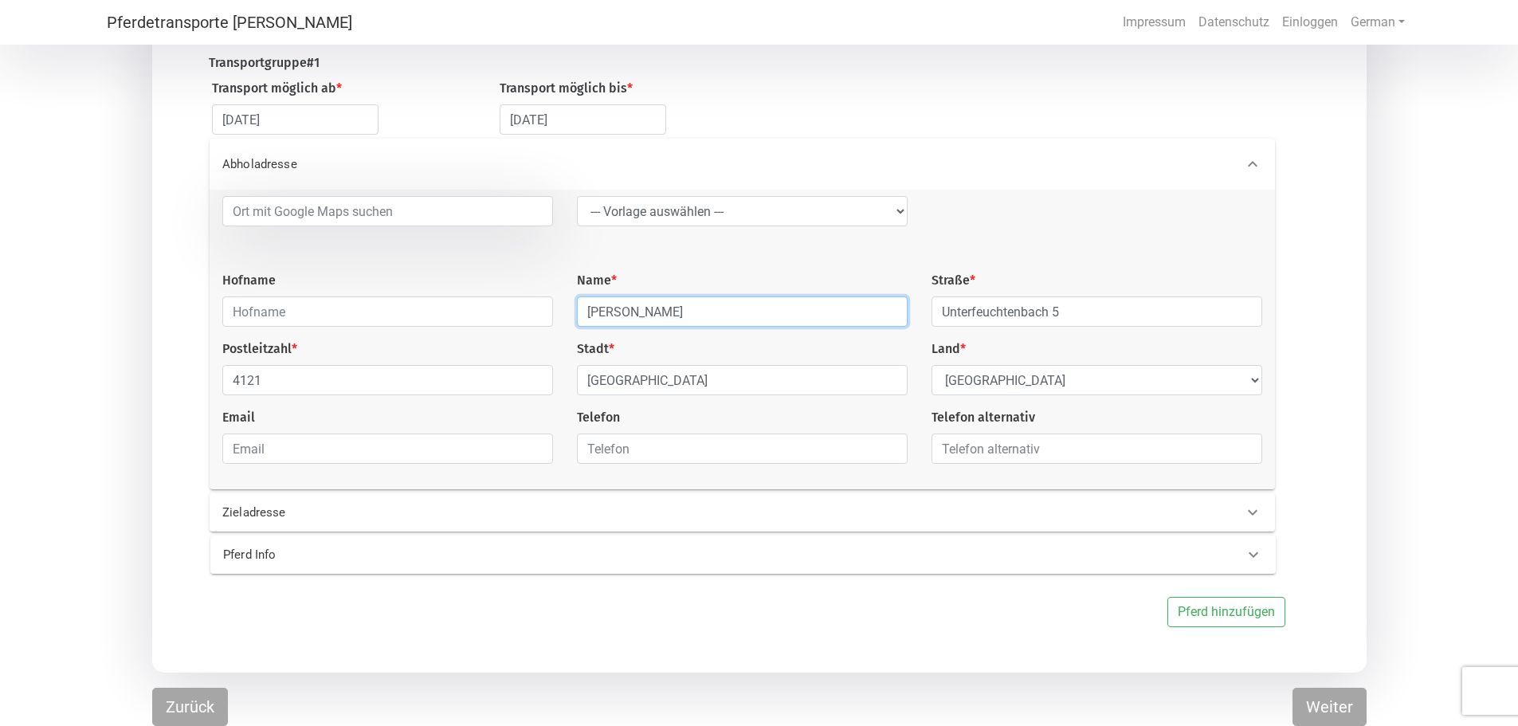
scroll to position [208, 0]
type input "[PERSON_NAME]"
click at [1253, 551] on icon at bounding box center [1252, 554] width 19 height 19
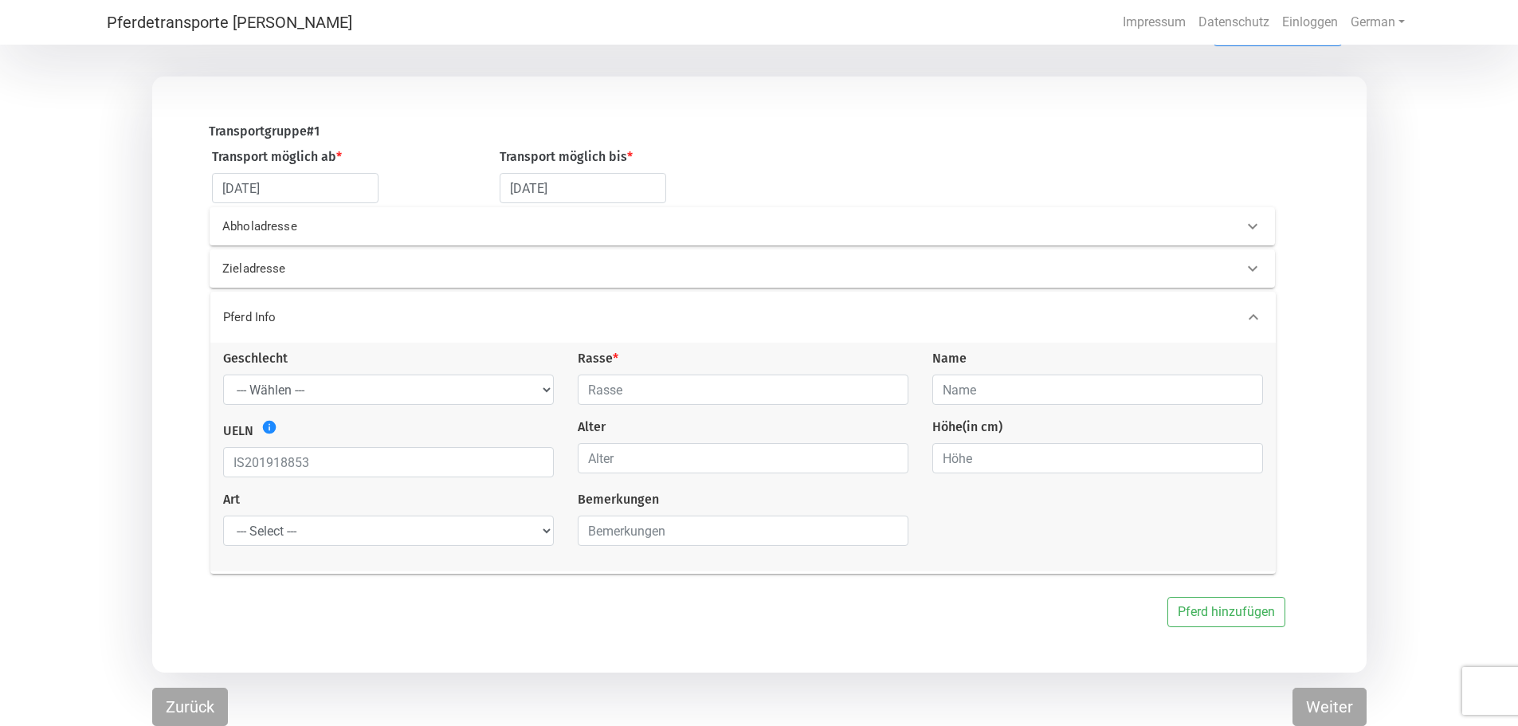
scroll to position [137, 0]
click at [545, 391] on select "--- Wählen --- Hengst Wallach Stute" at bounding box center [388, 392] width 331 height 30
select select "stallion"
click at [223, 377] on select "--- Wählen --- Hengst Wallach Stute" at bounding box center [388, 392] width 331 height 30
click at [885, 391] on input "text" at bounding box center [743, 392] width 331 height 30
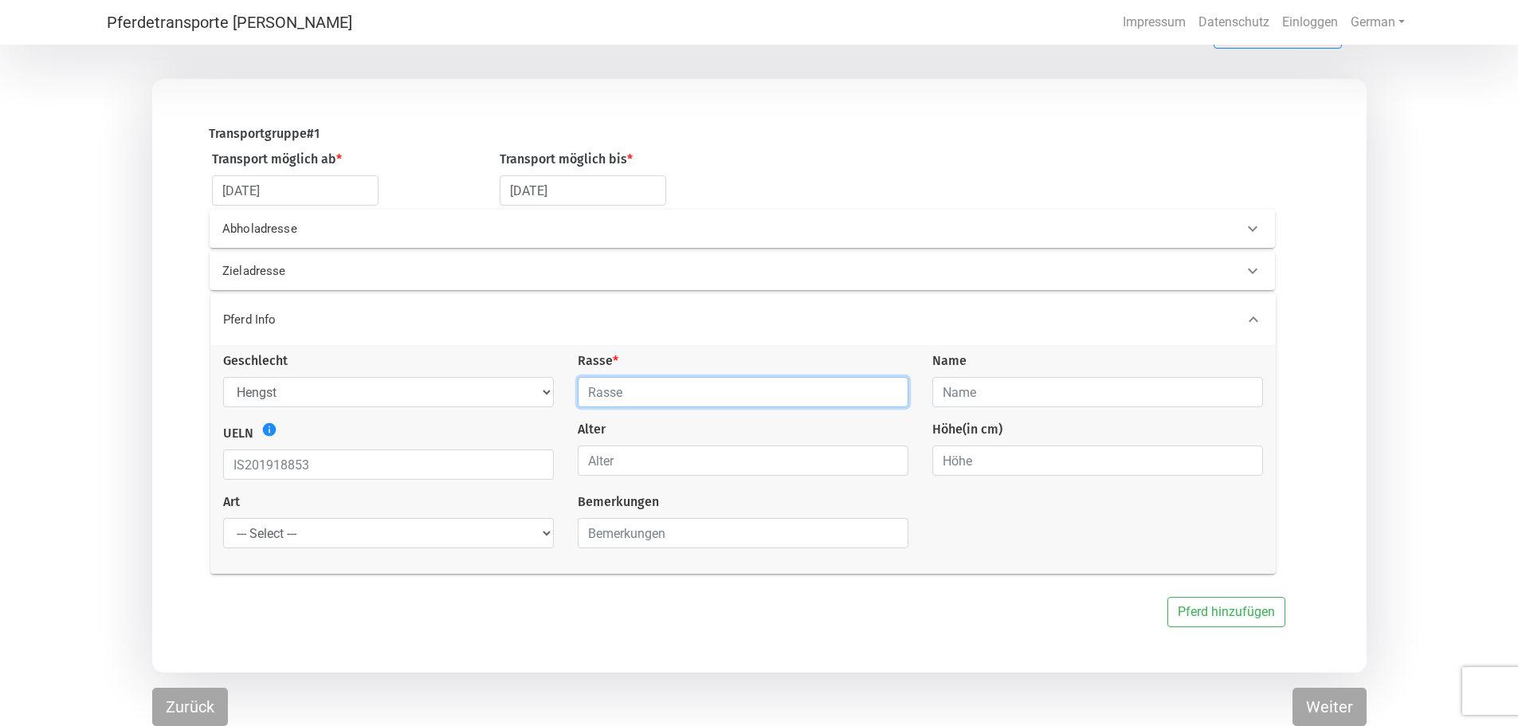
type input "Islandpferd"
type input "0"
click at [892, 462] on input "0" at bounding box center [743, 460] width 331 height 30
type input "11"
type input "0"
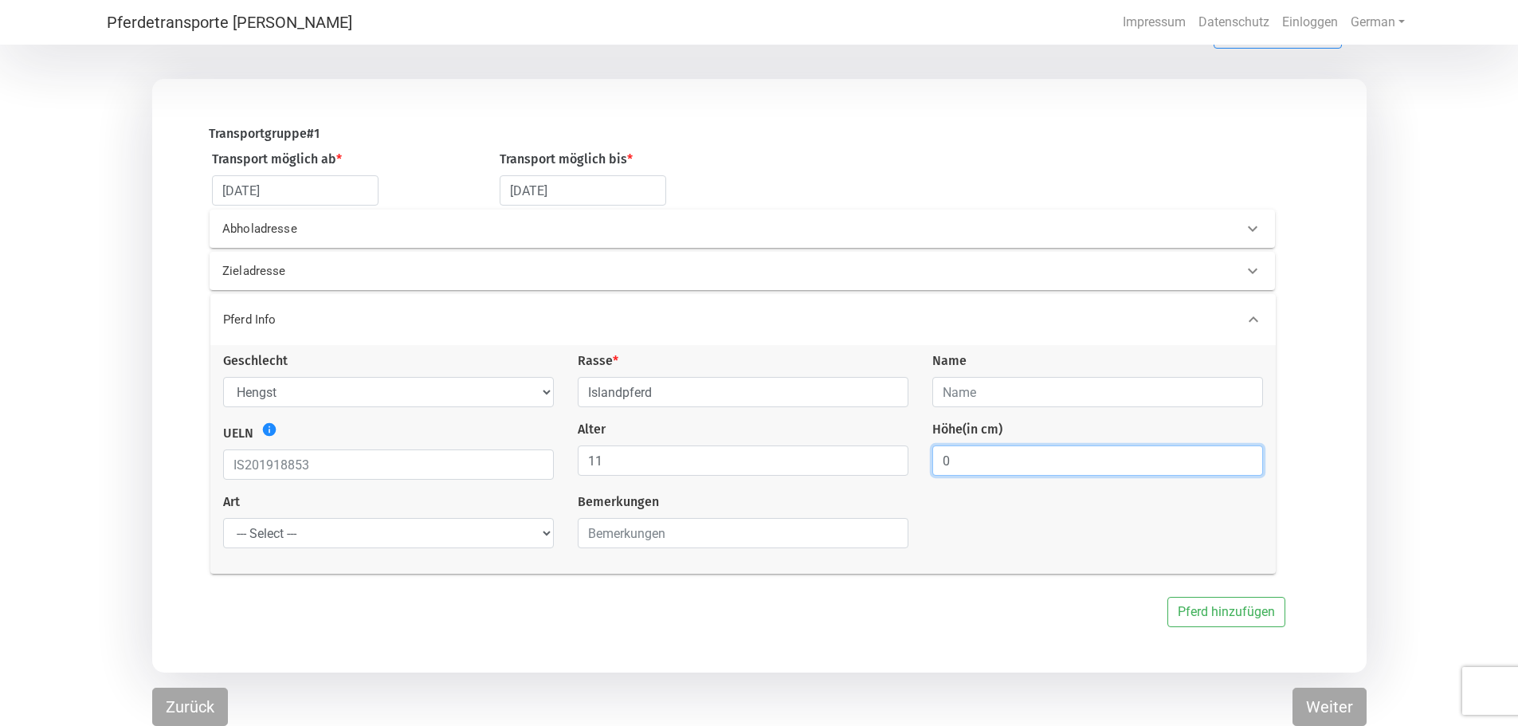
click at [1249, 461] on input "0" at bounding box center [1097, 460] width 331 height 30
type input "140"
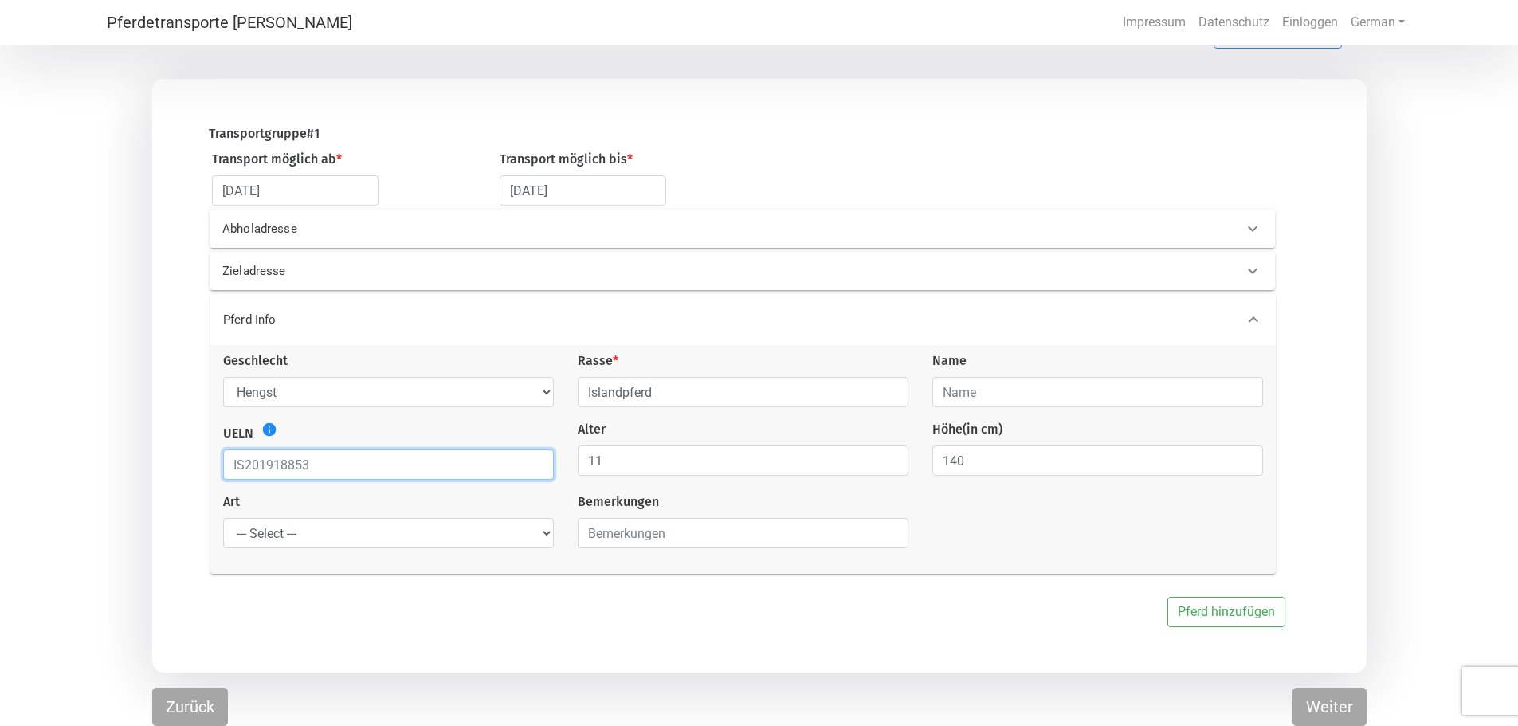
click at [308, 465] on input "text" at bounding box center [388, 464] width 331 height 30
click at [248, 461] on input "text" at bounding box center [388, 464] width 331 height 30
type input "IS2005165247"
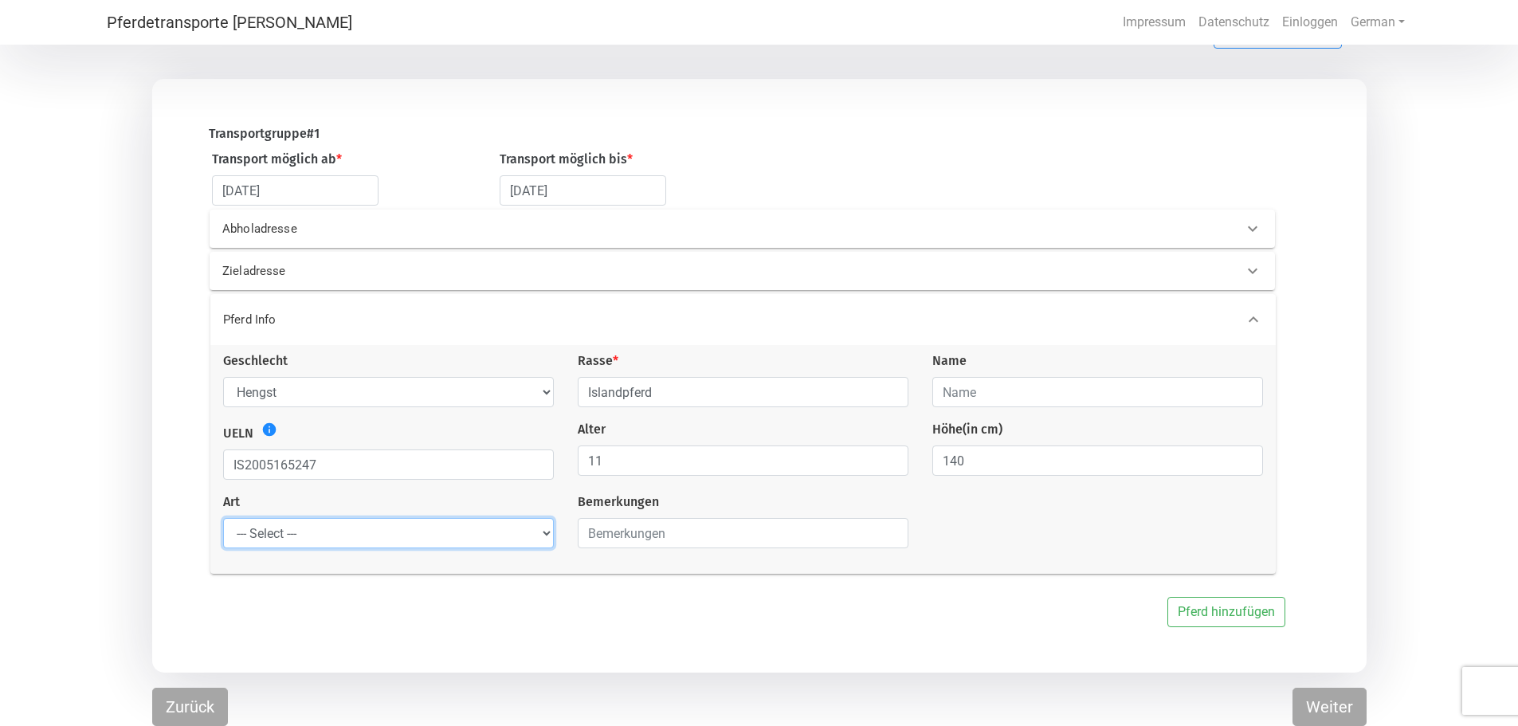
click at [546, 530] on select "--- Select --- Problempferd Reitpferd Rohes Pferd Fohlen" at bounding box center [388, 533] width 331 height 30
click at [538, 533] on select "--- Select --- Problempferd Reitpferd Rohes Pferd Fohlen" at bounding box center [388, 533] width 331 height 30
click at [950, 381] on input "text" at bounding box center [1097, 392] width 331 height 30
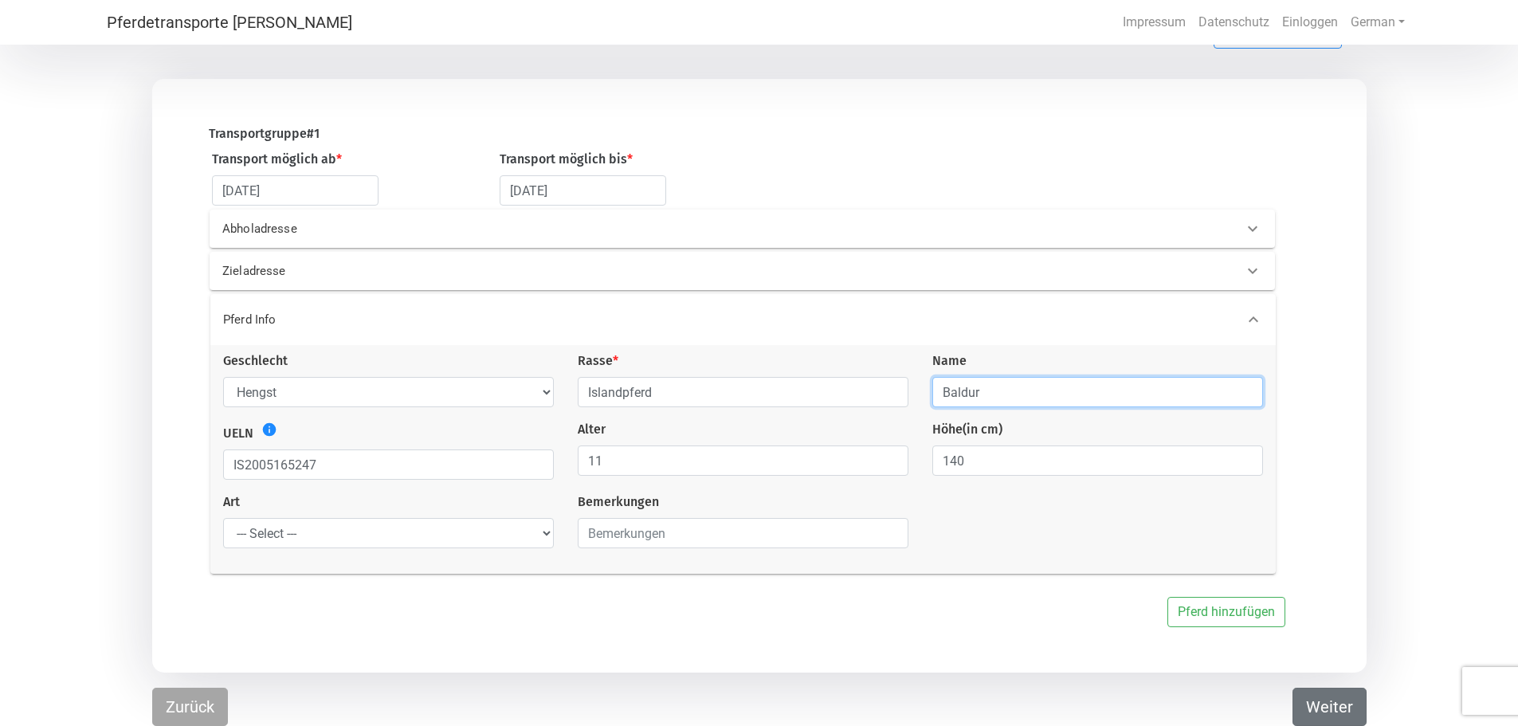
type input "Baldur"
click at [1322, 705] on button "Weiter" at bounding box center [1329, 706] width 74 height 38
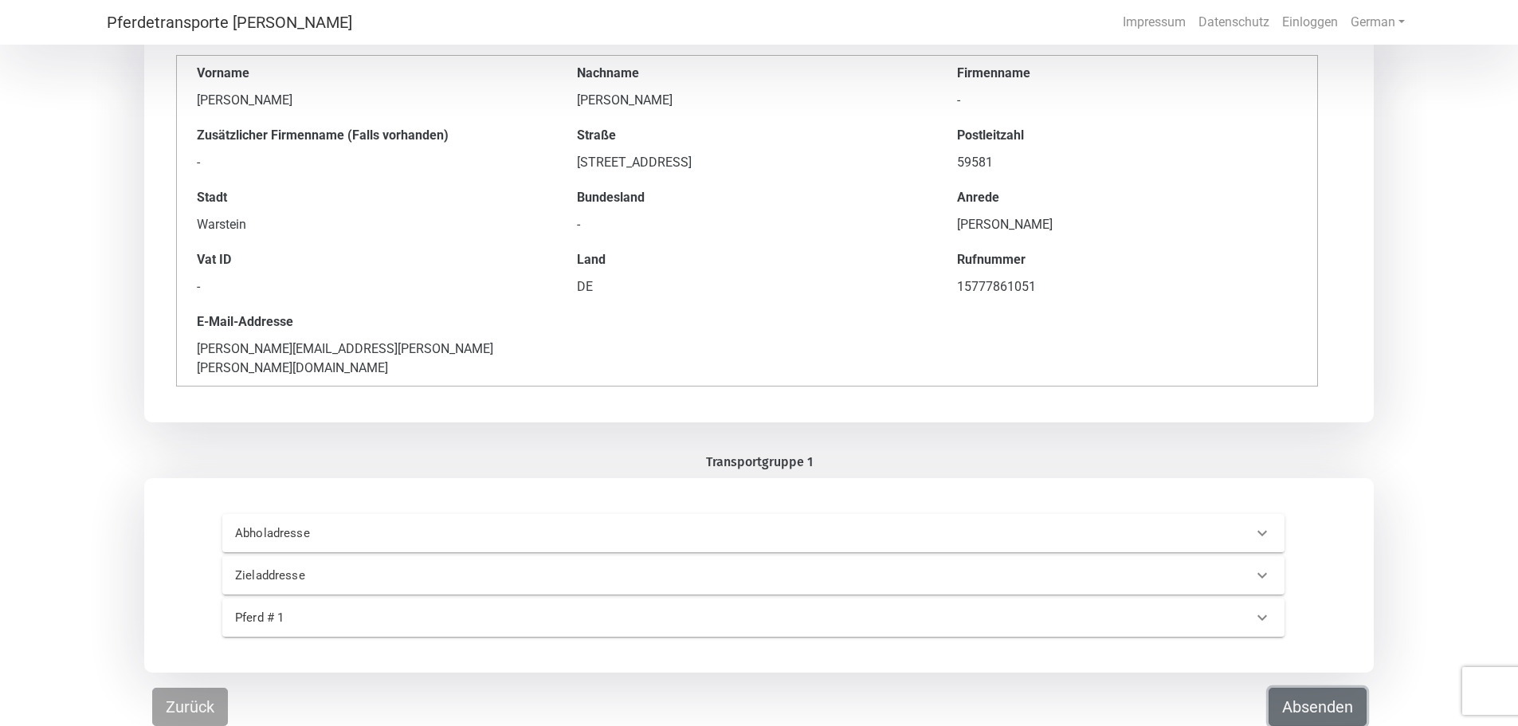
scroll to position [107, 0]
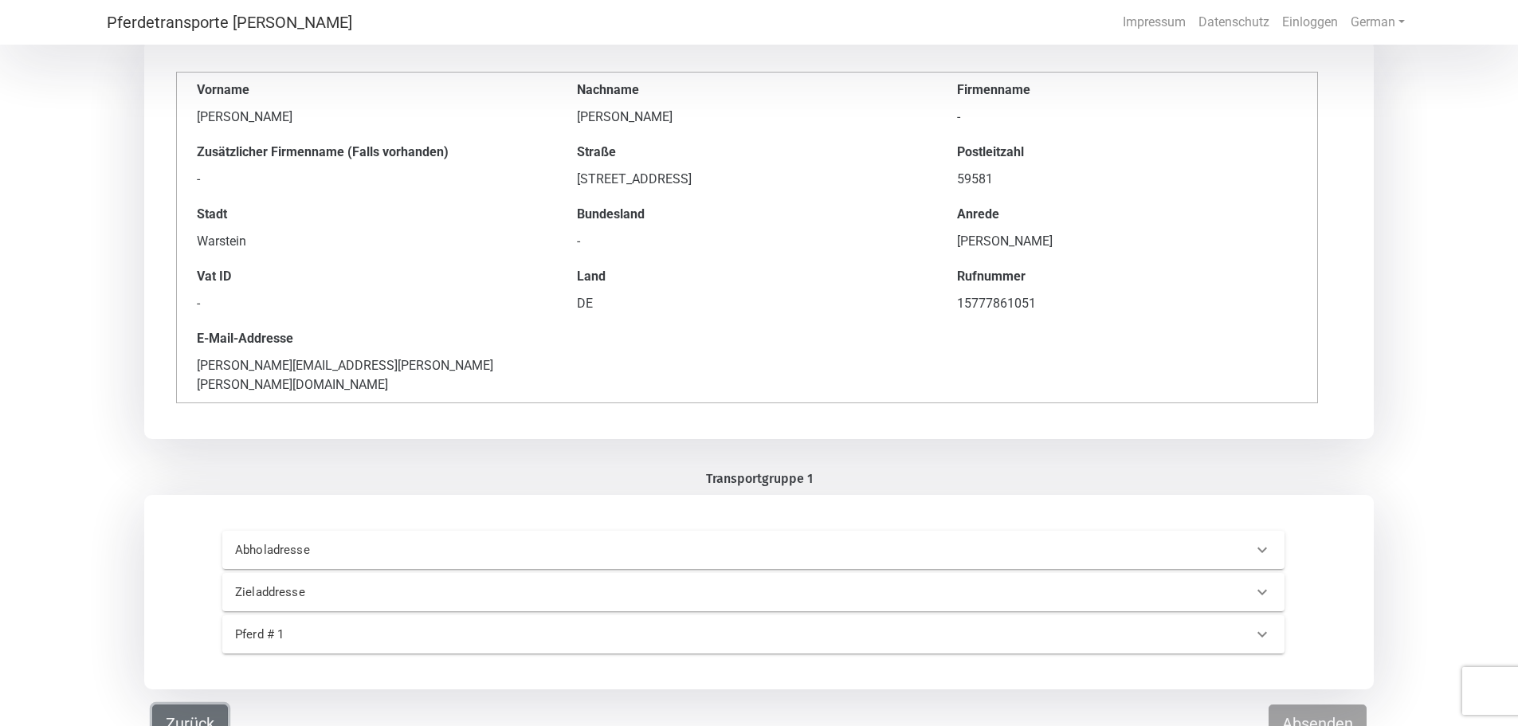
click at [206, 704] on button "Zurück" at bounding box center [190, 723] width 76 height 38
select select "AT"
select select "DE"
select select "stallion"
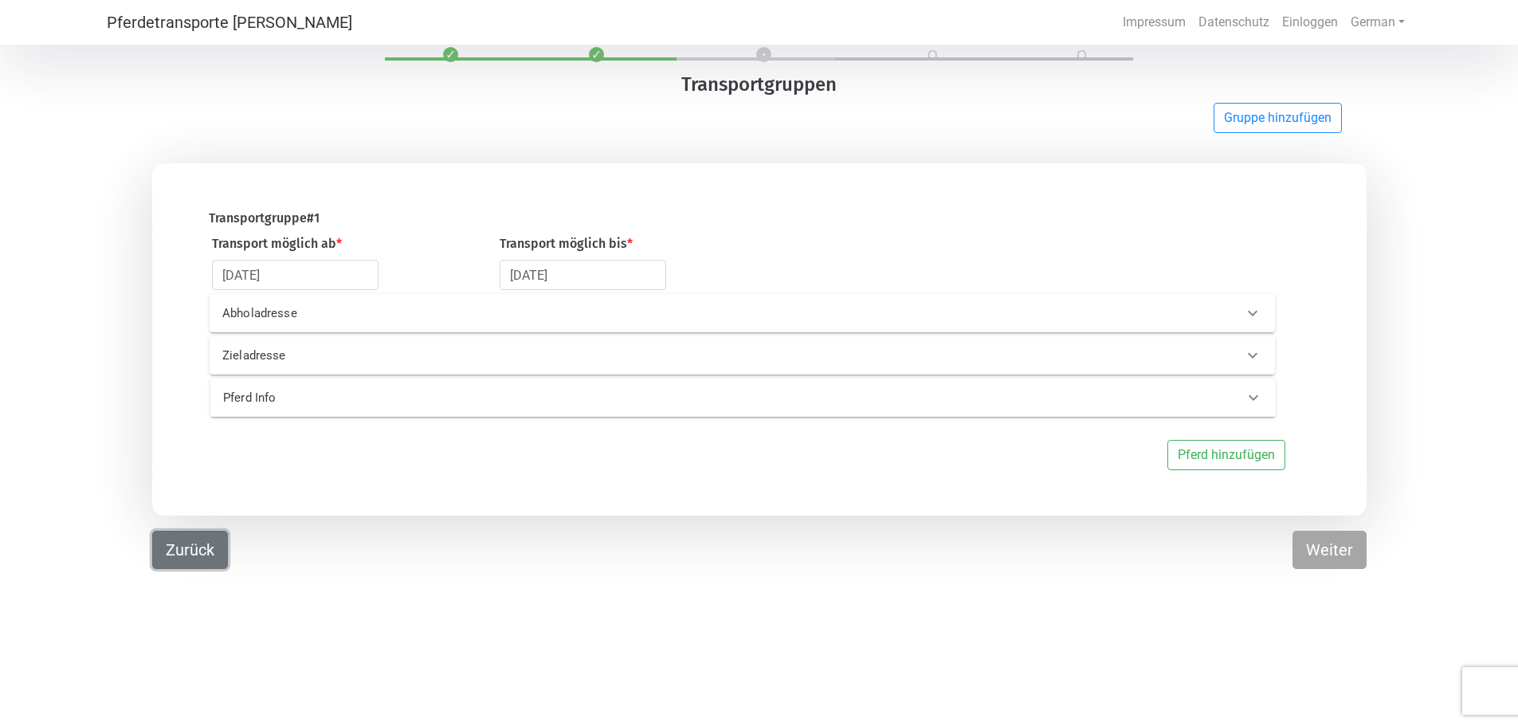
scroll to position [48, 0]
click at [272, 310] on p "Abholadresse" at bounding box center [462, 313] width 481 height 18
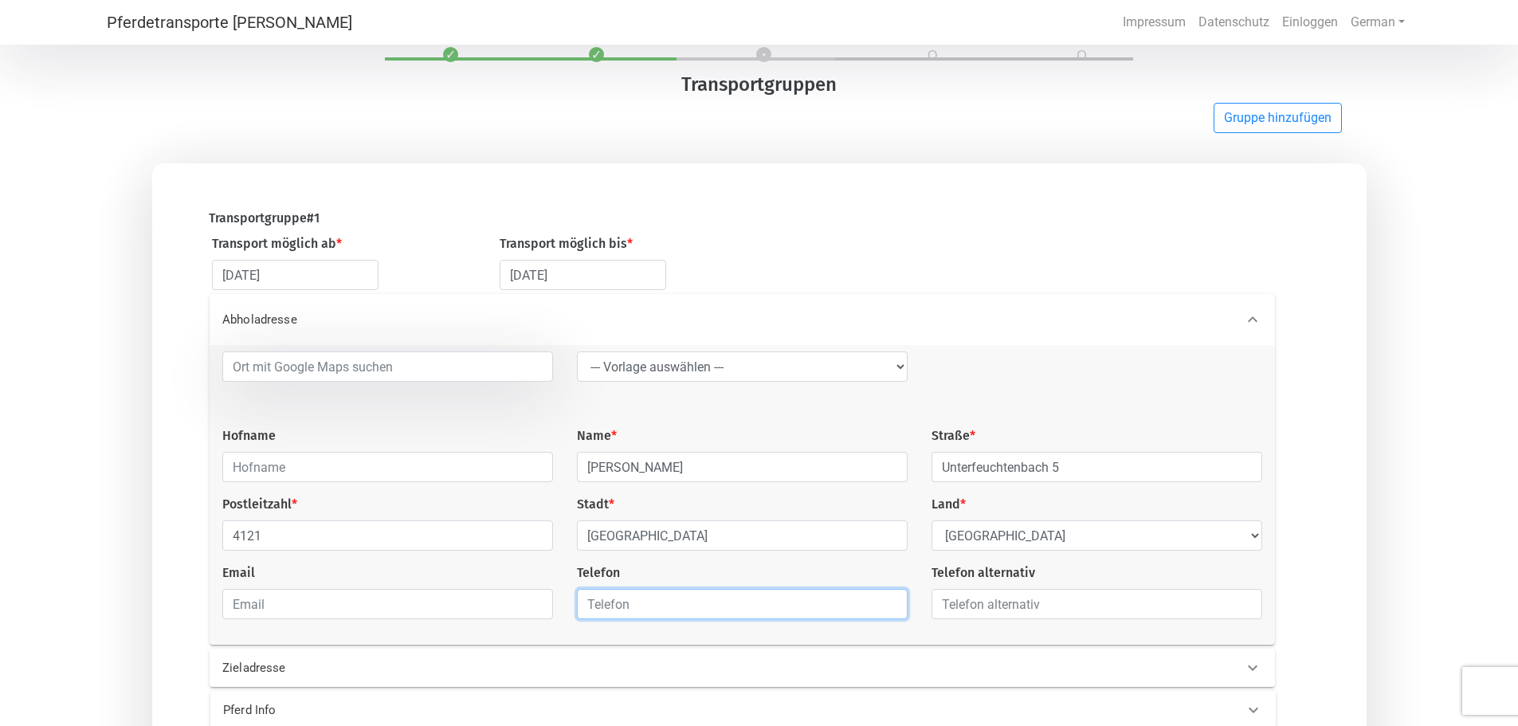
click at [621, 606] on input "text" at bounding box center [742, 604] width 331 height 30
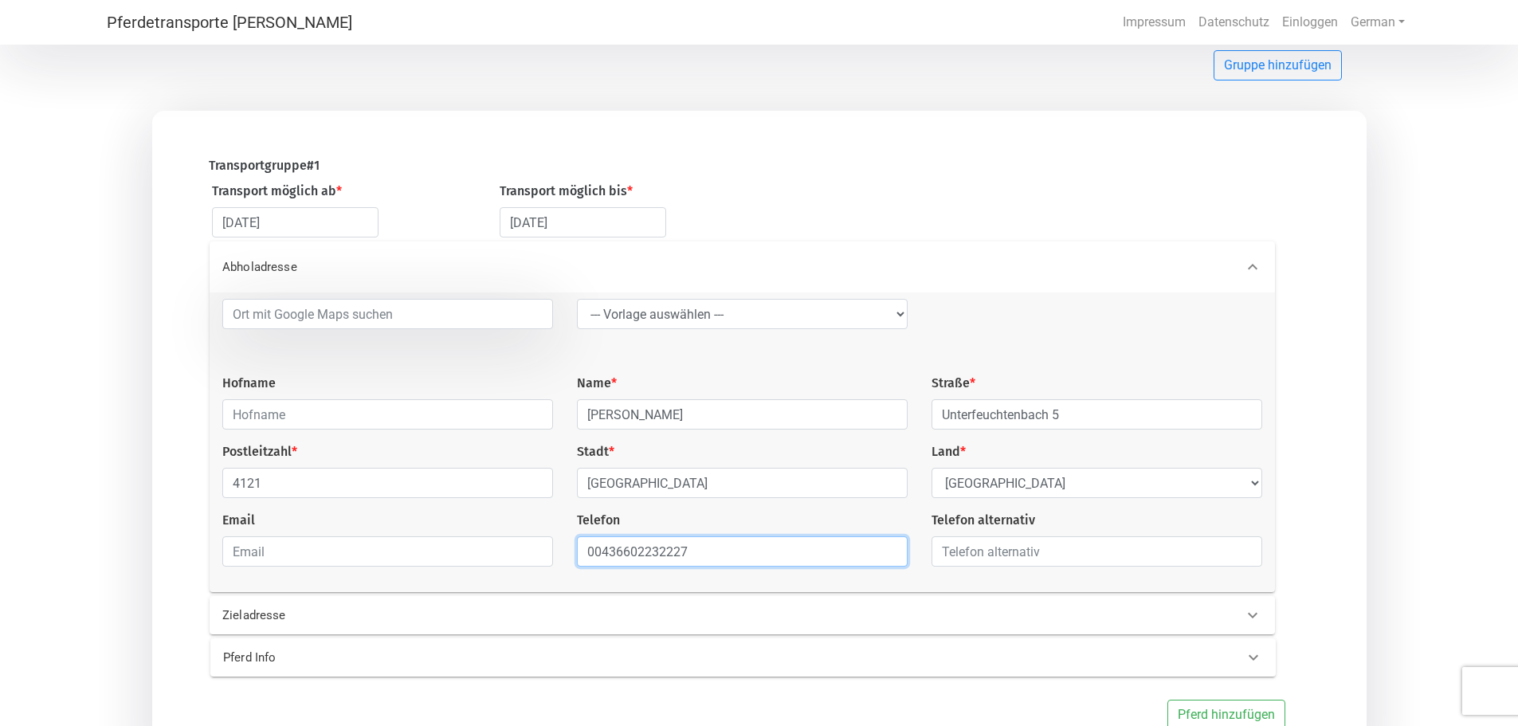
scroll to position [208, 0]
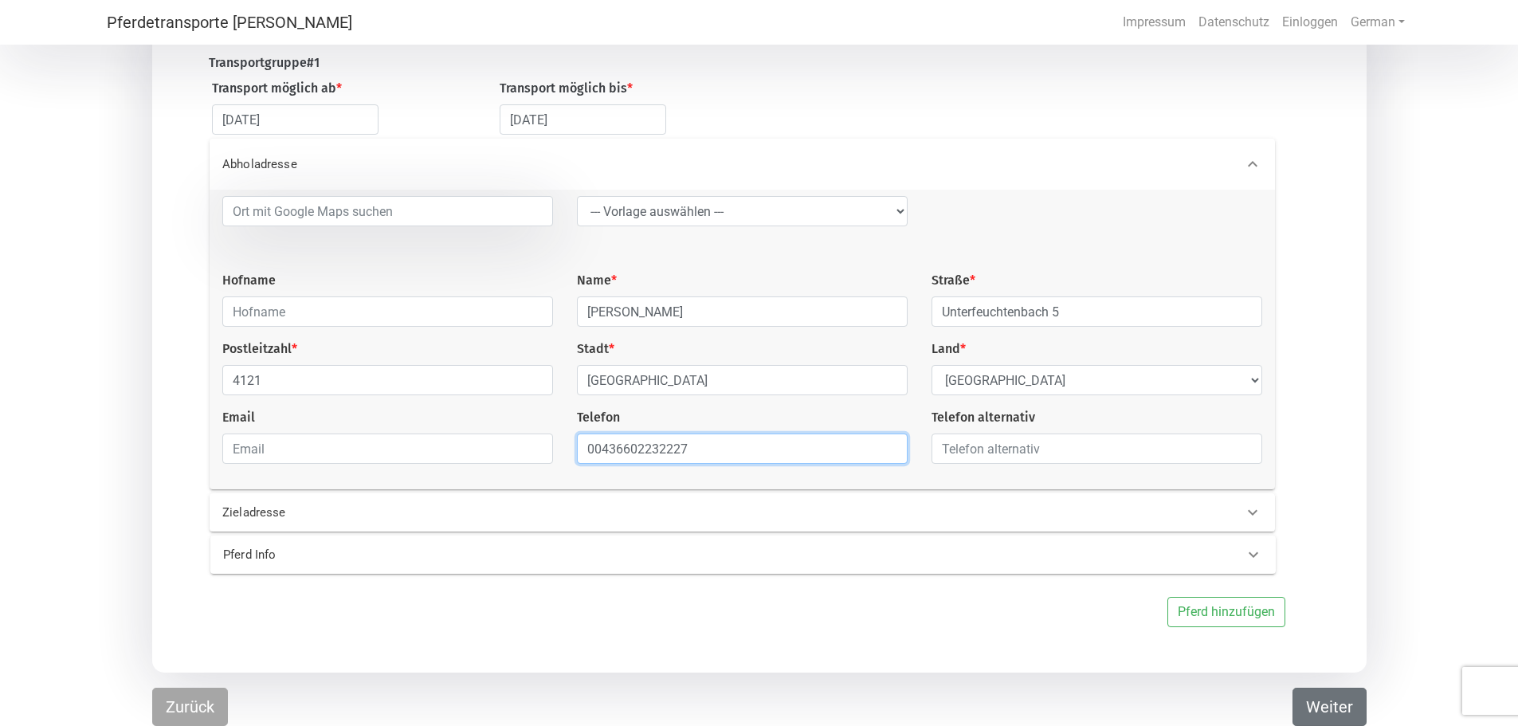
type input "00436602232227"
click at [1326, 698] on button "Weiter" at bounding box center [1329, 706] width 74 height 38
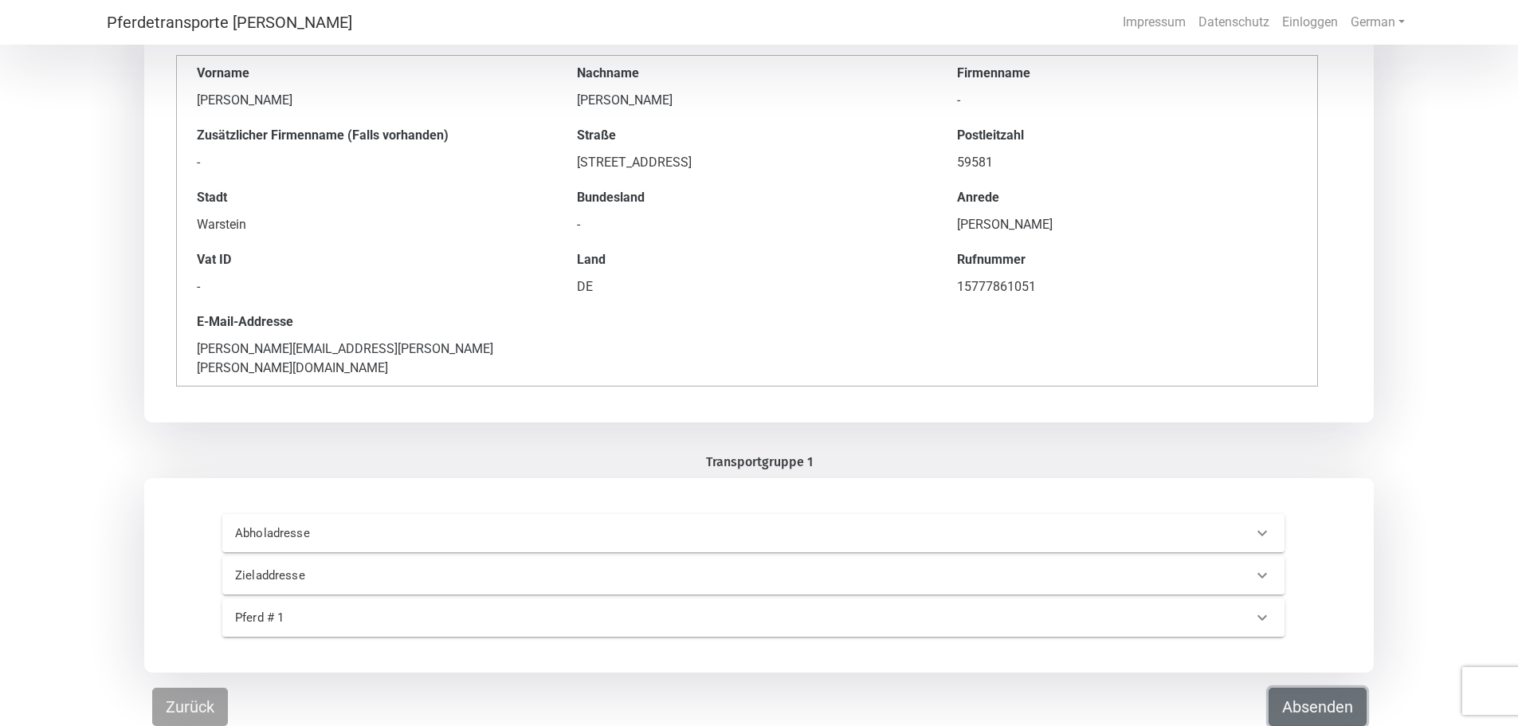
scroll to position [107, 0]
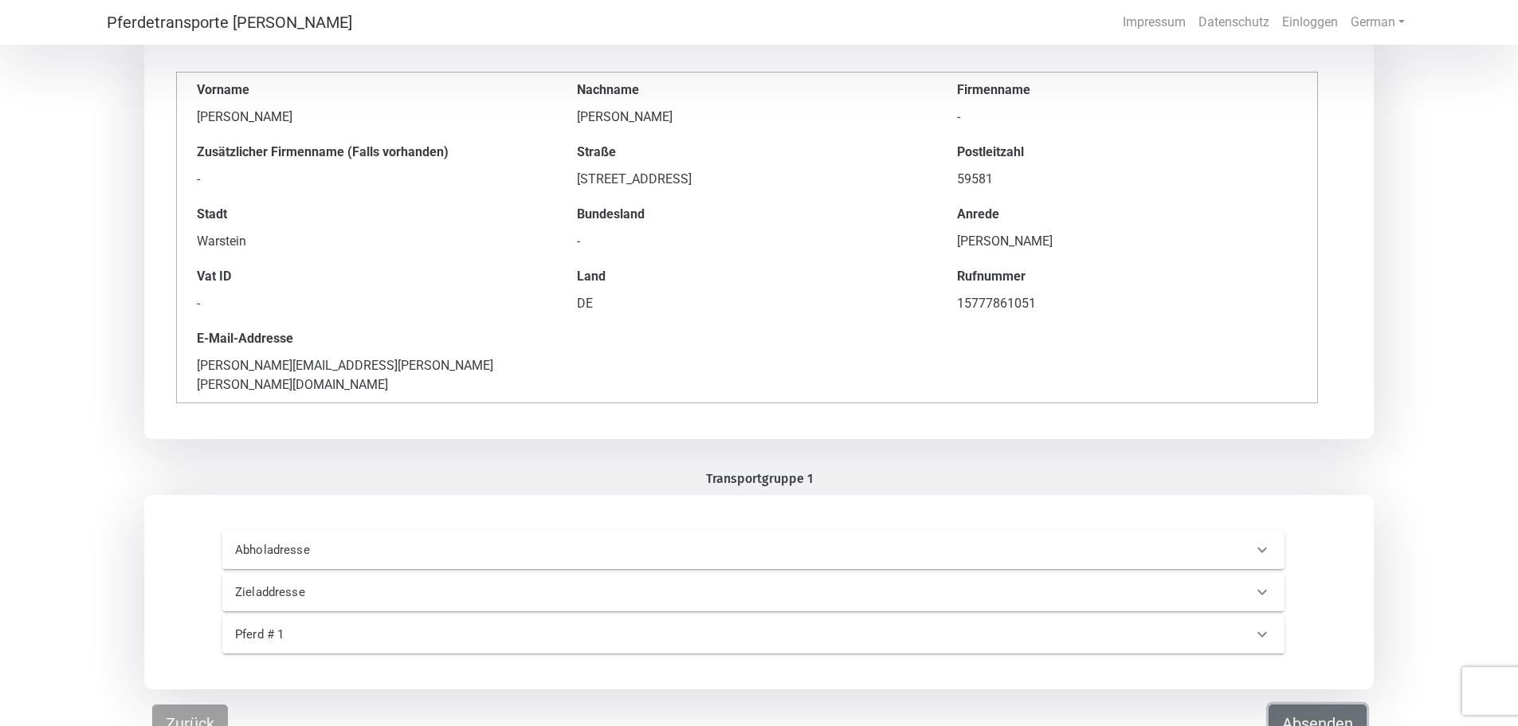
click at [1318, 704] on button "Absenden" at bounding box center [1317, 723] width 98 height 38
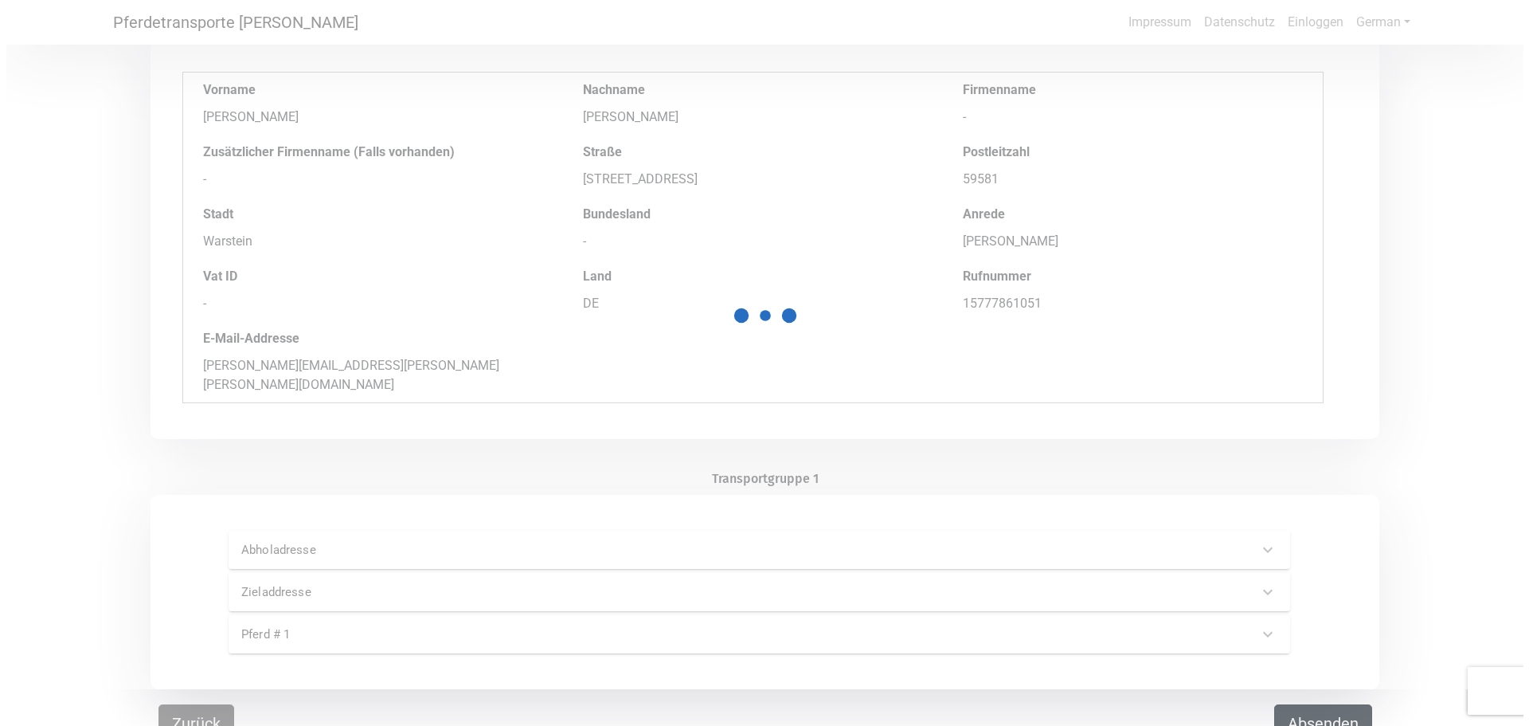
scroll to position [0, 0]
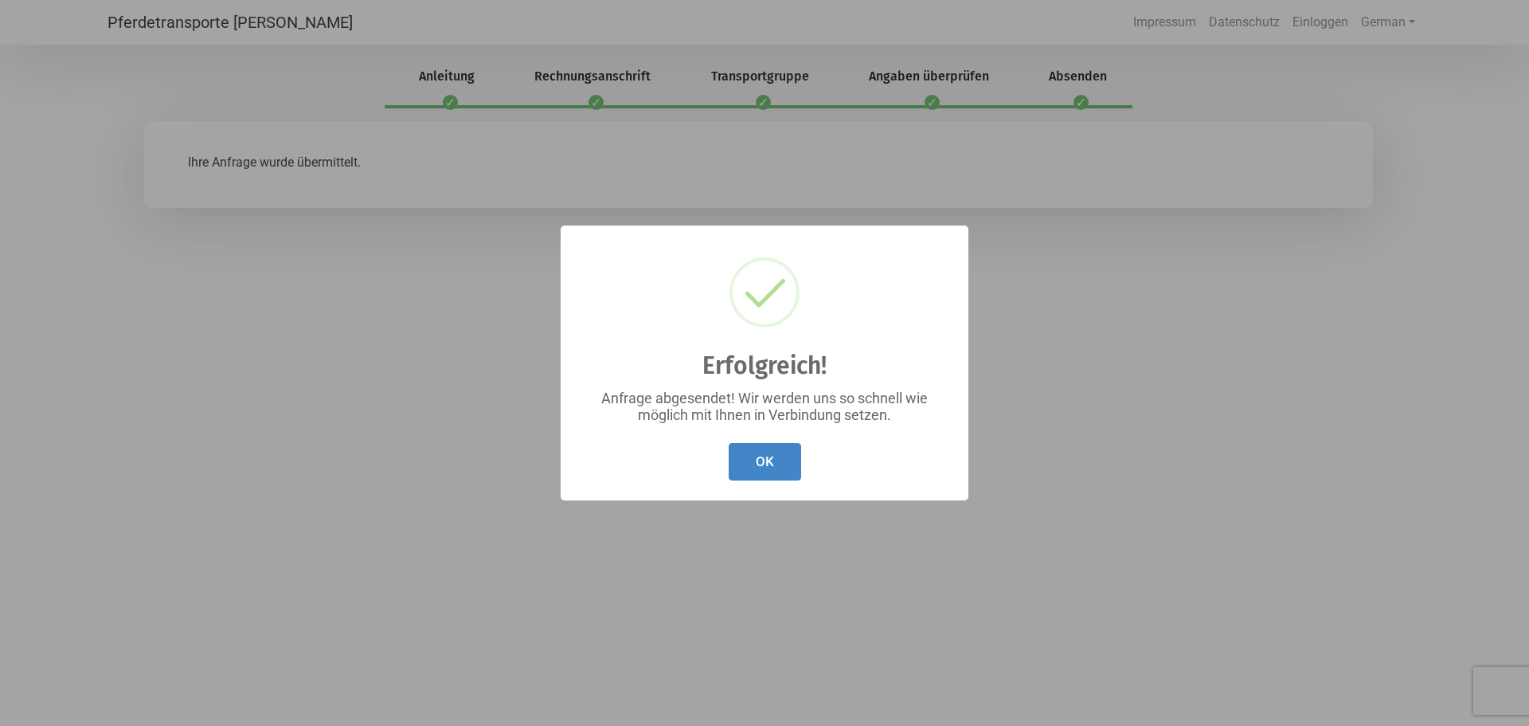
click at [759, 457] on button "OK" at bounding box center [765, 461] width 72 height 37
